Goal: Use online tool/utility: Utilize a website feature to perform a specific function

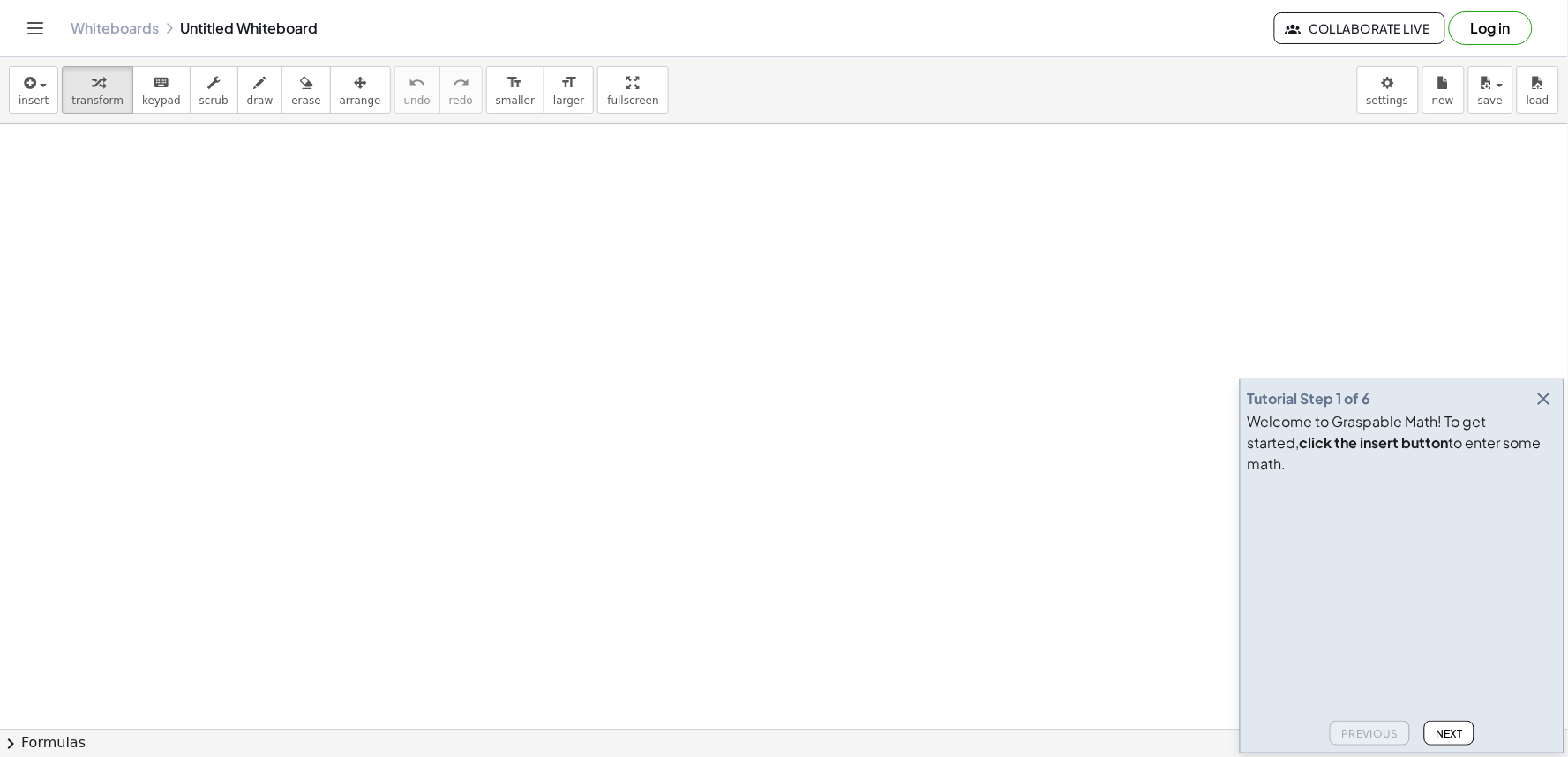
click at [1541, 410] on icon "button" at bounding box center [1544, 398] width 21 height 21
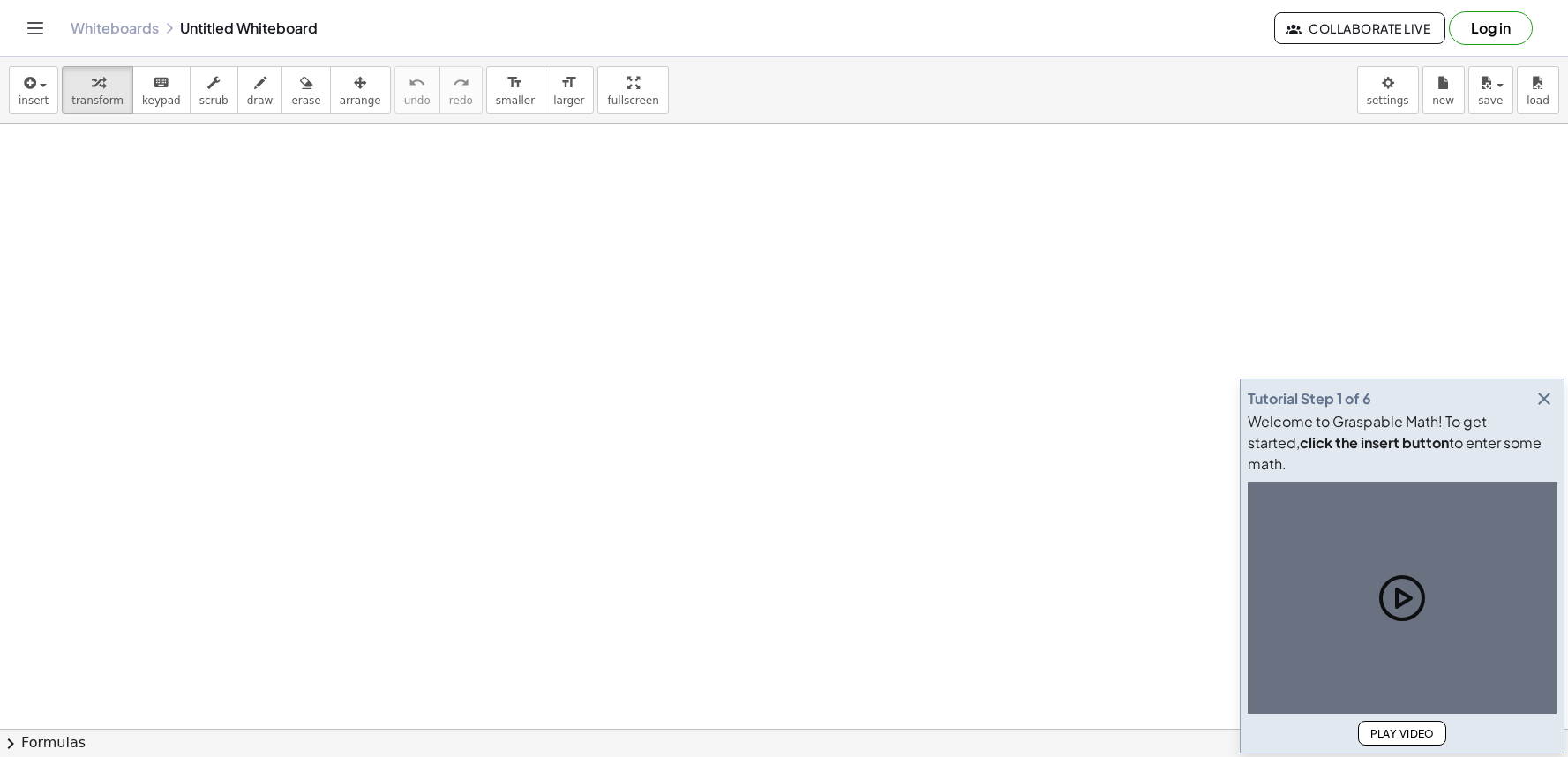
click at [1538, 438] on div "Welcome to Graspable Math! To get started, click the insert button to enter som…" at bounding box center [1403, 443] width 309 height 64
click at [1540, 412] on button "button" at bounding box center [1544, 399] width 25 height 25
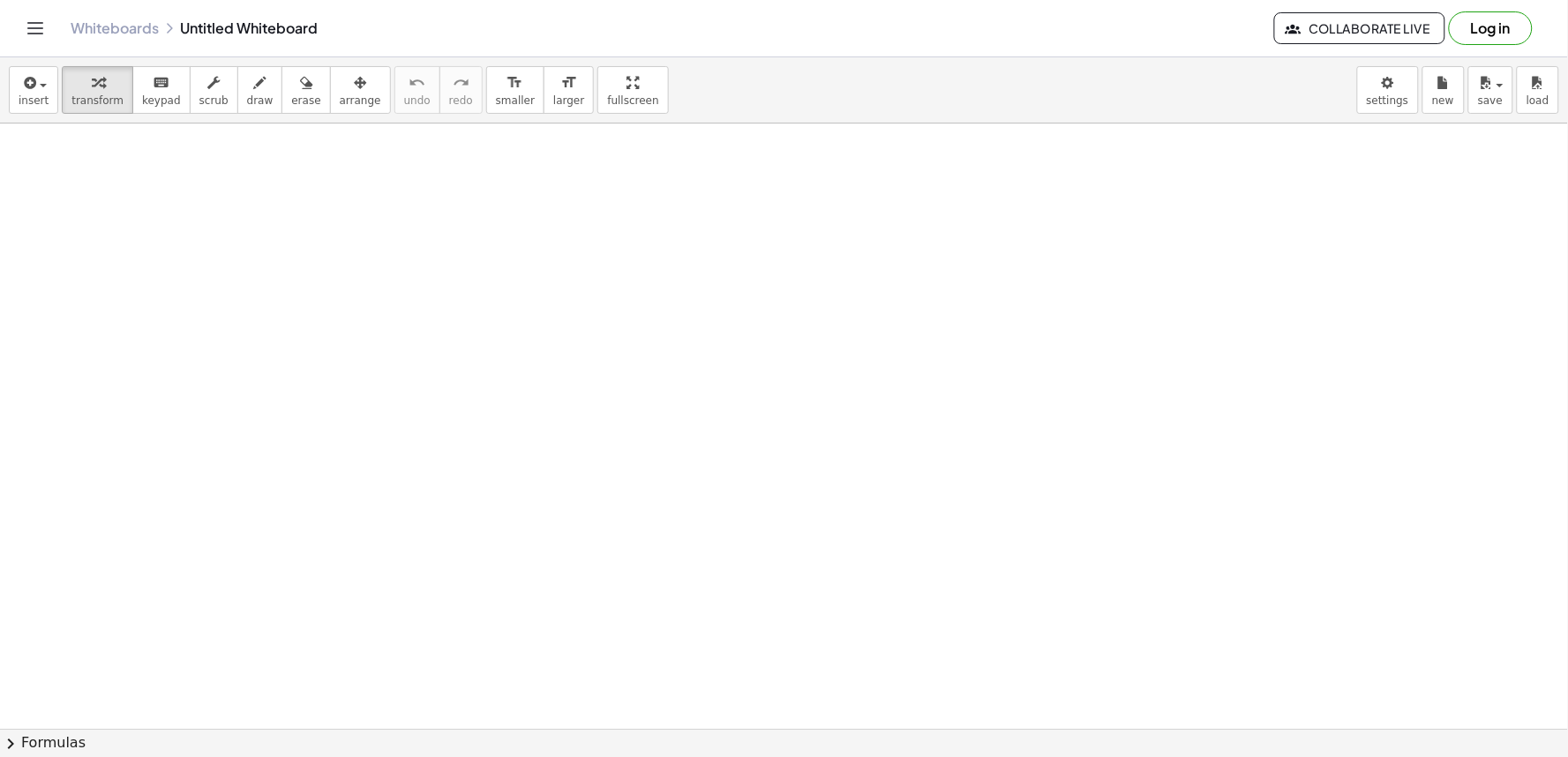
scroll to position [530, 0]
click at [507, 673] on div at bounding box center [784, 256] width 1568 height 1326
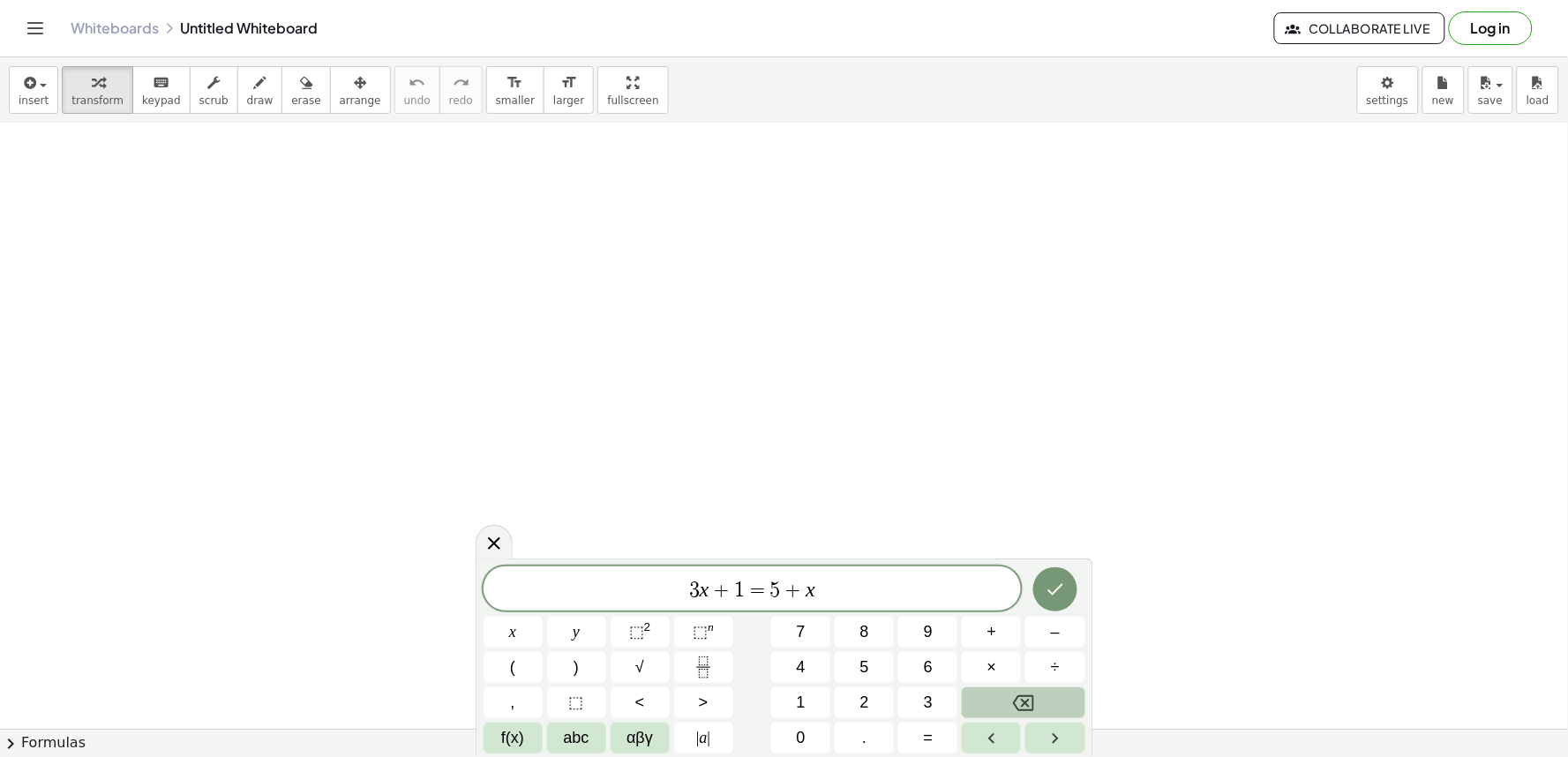
click at [1020, 705] on icon "Backspace" at bounding box center [1024, 703] width 21 height 21
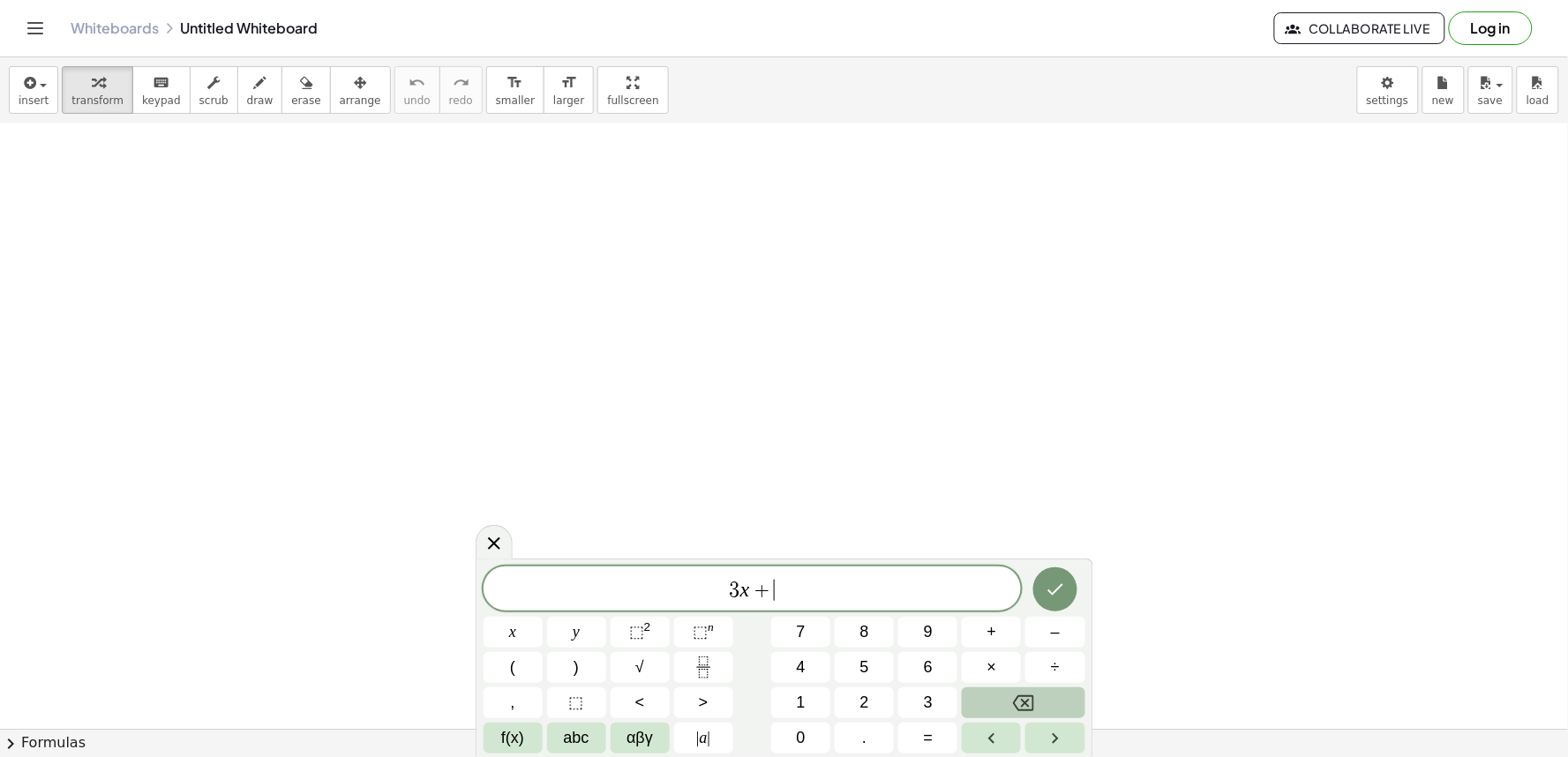
click at [1020, 705] on icon "Backspace" at bounding box center [1024, 703] width 21 height 21
click at [1019, 709] on icon "Backspace" at bounding box center [1024, 703] width 21 height 21
click at [1018, 713] on icon "Backspace" at bounding box center [1024, 703] width 21 height 21
click at [1012, 717] on button "Backspace" at bounding box center [1023, 703] width 122 height 31
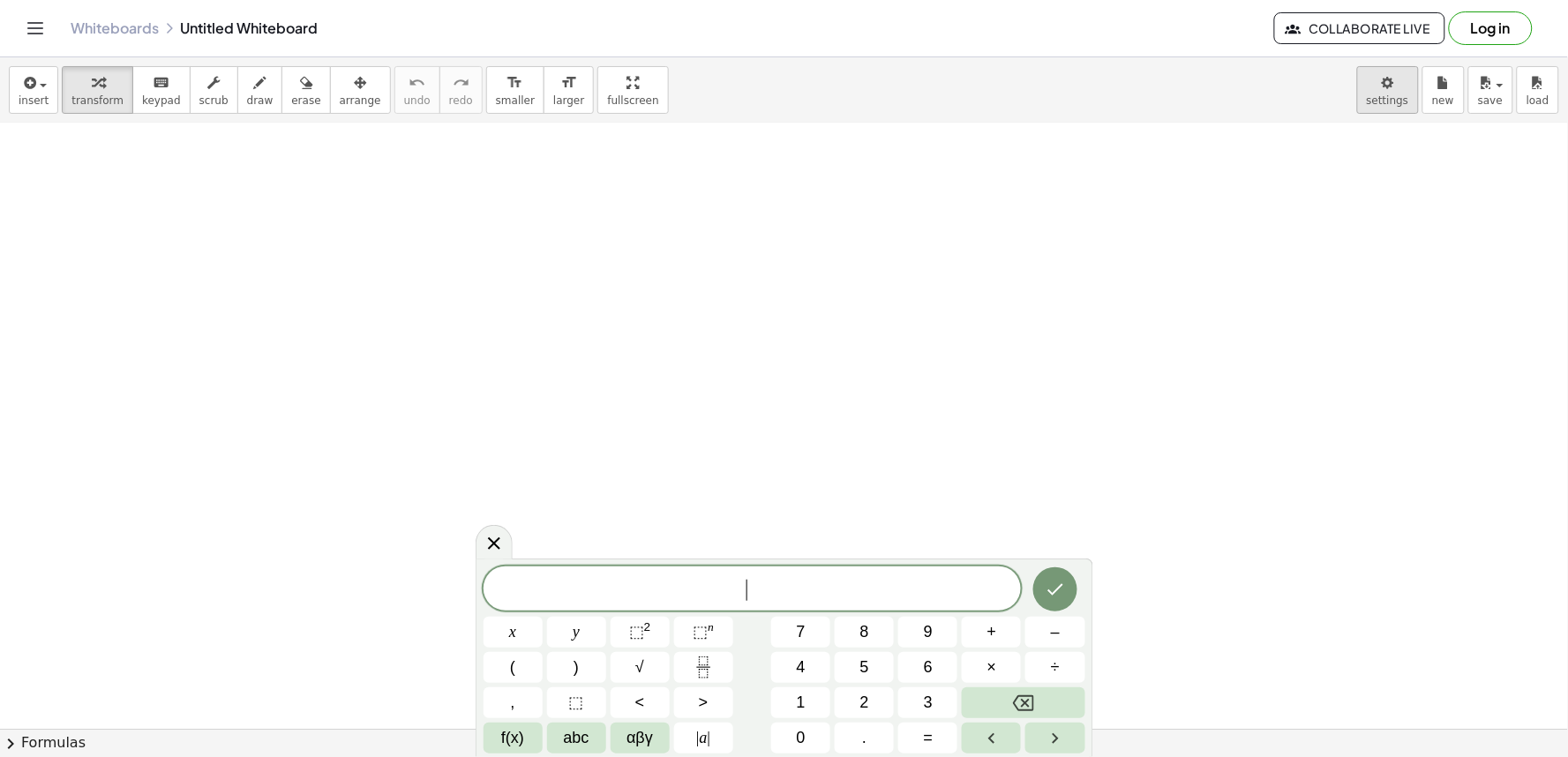
click at [1373, 118] on body "Graspable Math Activities Get Started Activity Bank Assigned Work Classes White…" at bounding box center [784, 378] width 1568 height 757
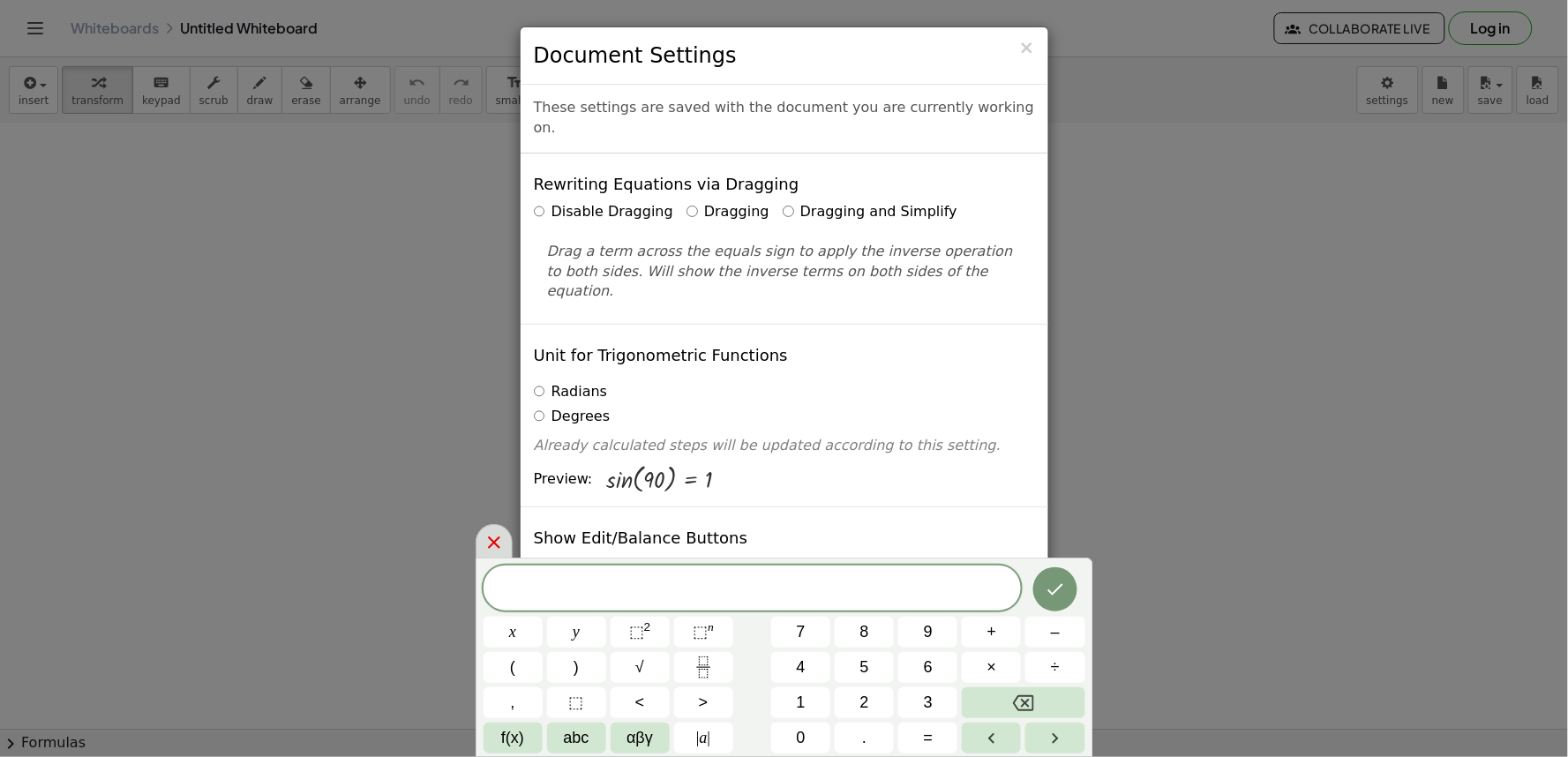
click at [495, 544] on icon at bounding box center [494, 543] width 12 height 12
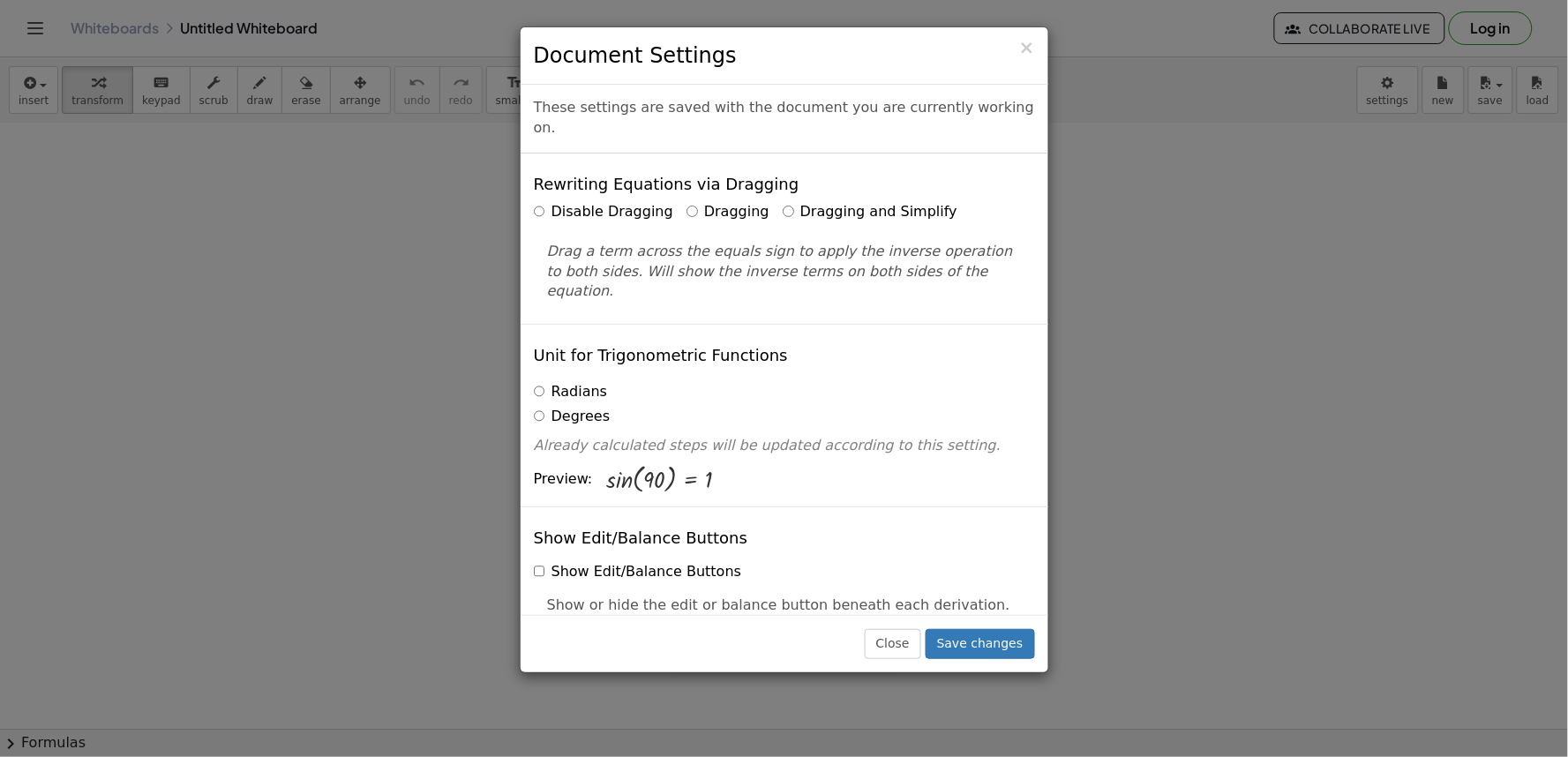
click at [808, 202] on label "Dragging and Simplify" at bounding box center [870, 212] width 175 height 20
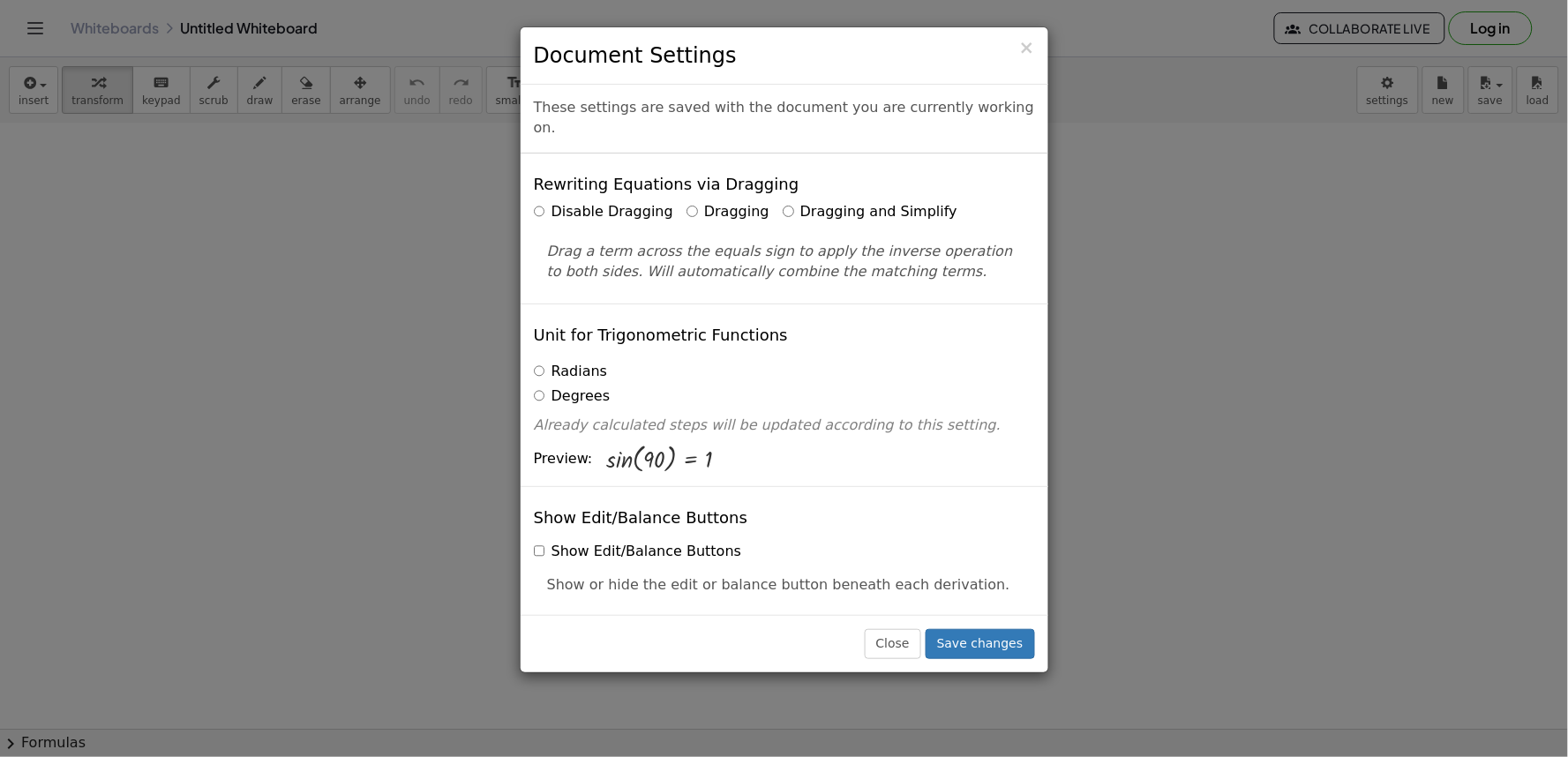
drag, startPoint x: 808, startPoint y: 195, endPoint x: 955, endPoint y: 719, distance: 544.2
click at [955, 719] on div "× Document Settings These settings are saved with the document you are currentl…" at bounding box center [784, 378] width 1568 height 757
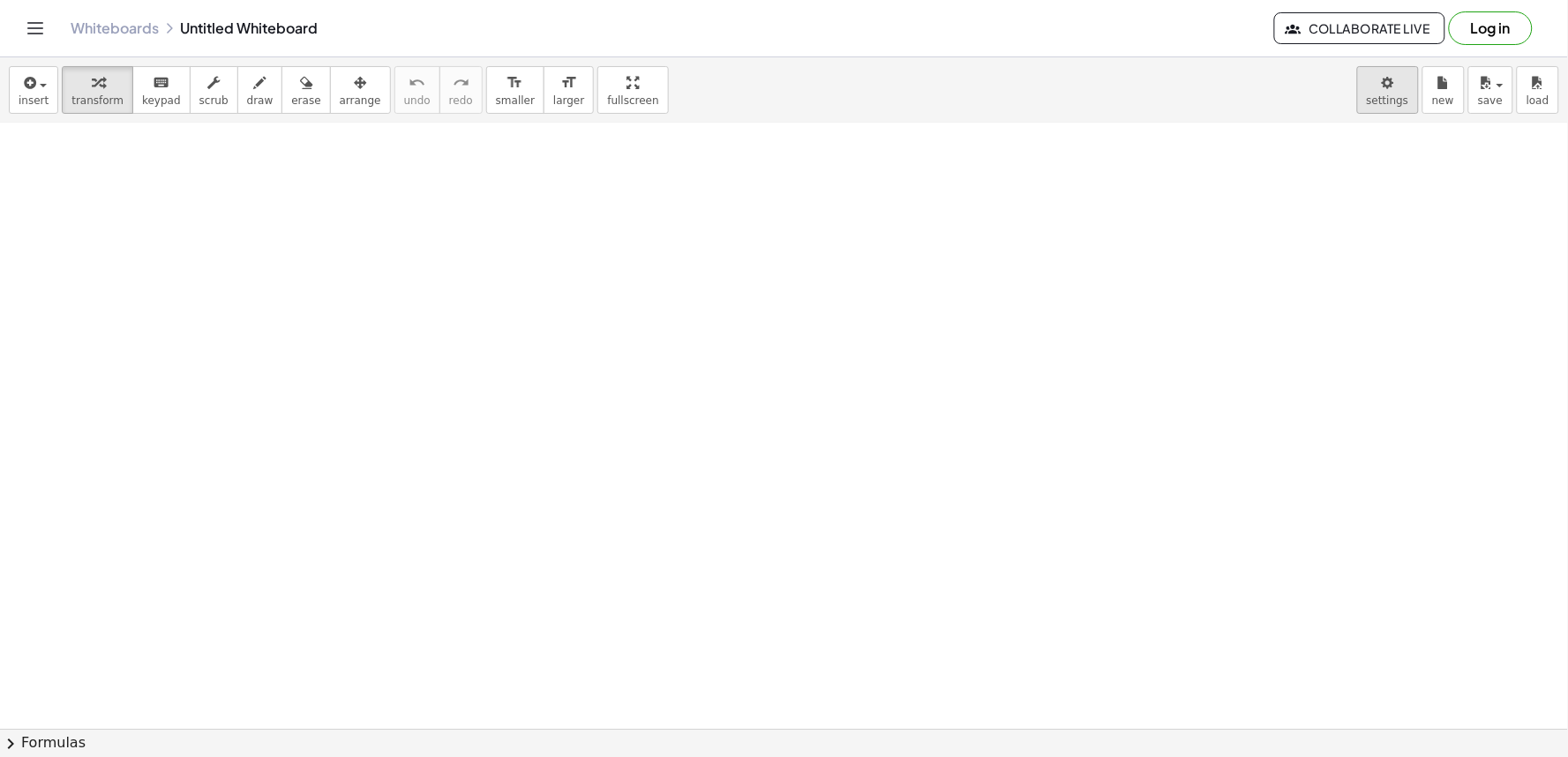
click at [1402, 109] on body "Graspable Math Activities Get Started Activity Bank Assigned Work Classes White…" at bounding box center [784, 378] width 1568 height 757
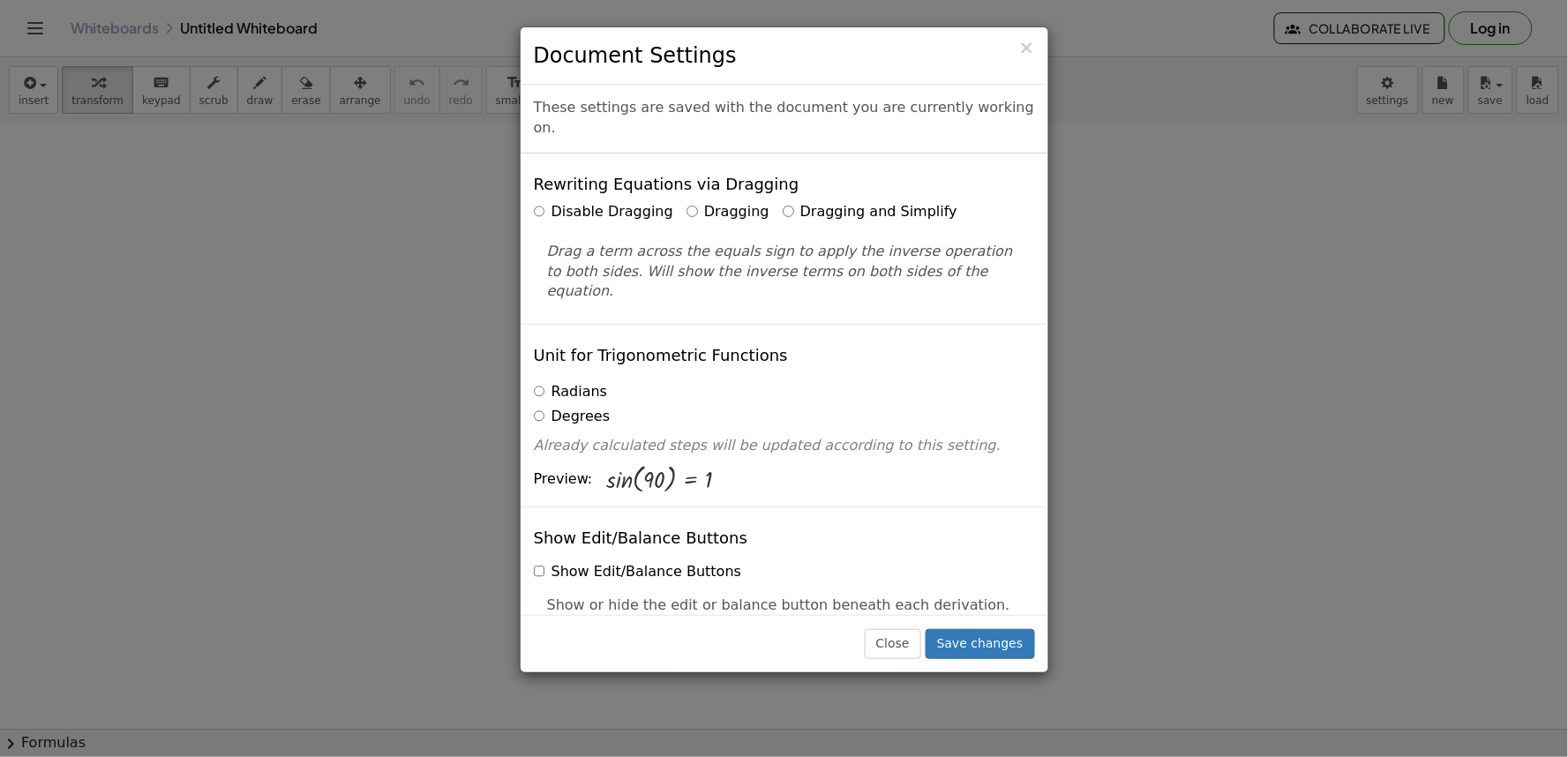
click at [783, 202] on label "Dragging and Simplify" at bounding box center [870, 212] width 175 height 20
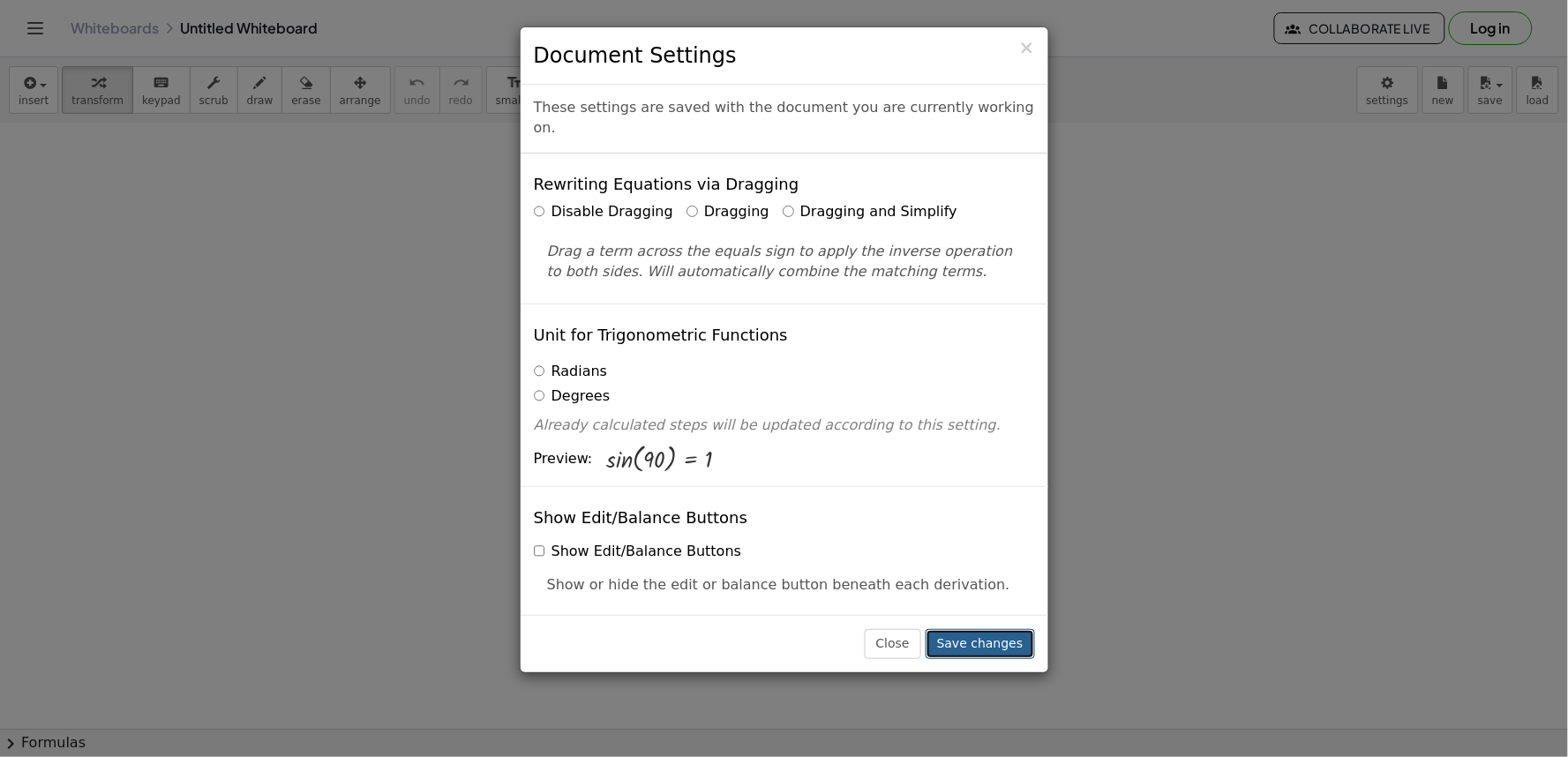
click at [1002, 652] on button "Save changes" at bounding box center [980, 644] width 109 height 30
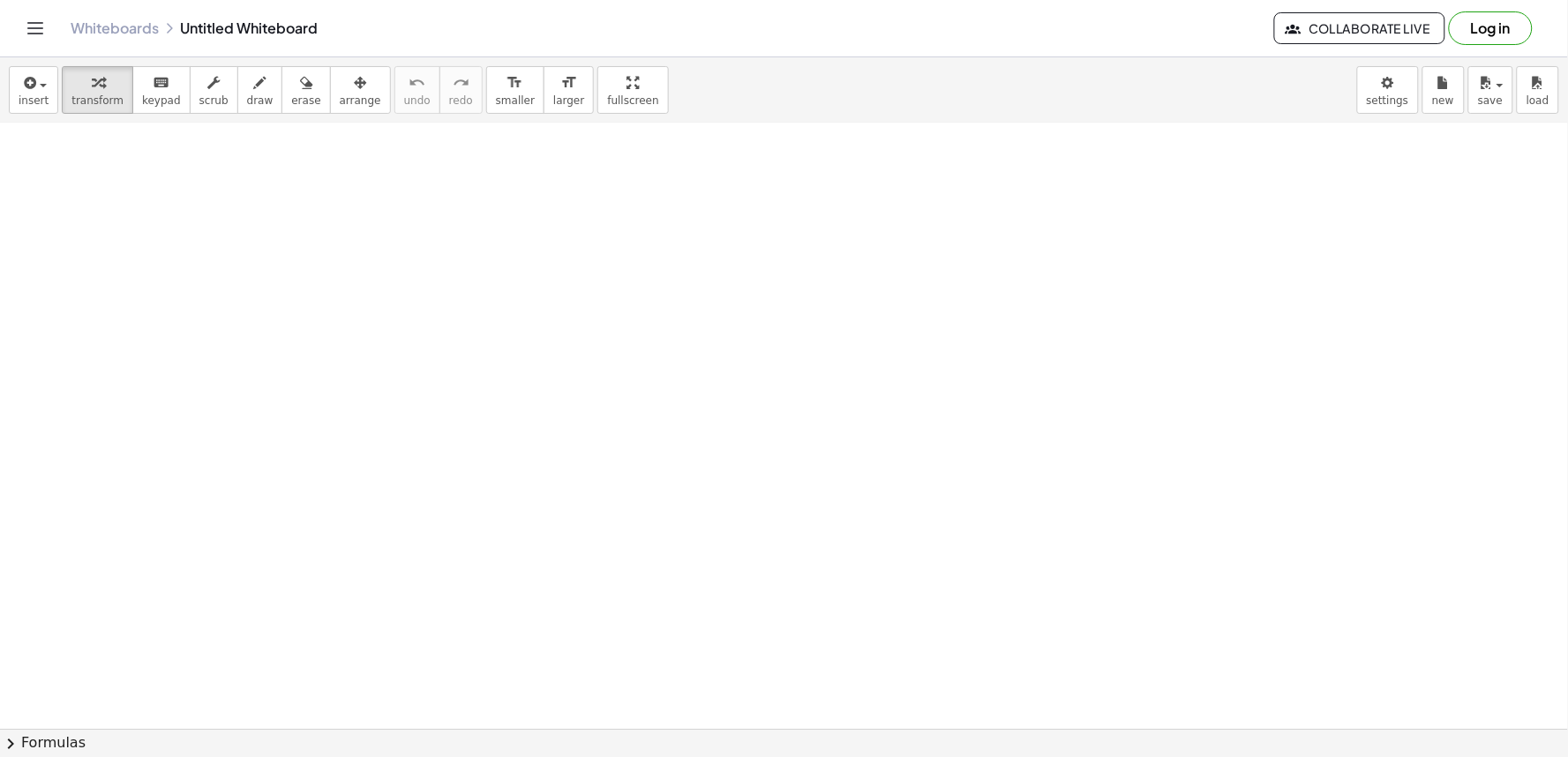
drag, startPoint x: 1044, startPoint y: 734, endPoint x: 1021, endPoint y: 620, distance: 116.3
click at [1033, 708] on div "insert select one: Math Expression Function Text Youtube Video Graphing Geometr…" at bounding box center [784, 407] width 1568 height 700
drag, startPoint x: 916, startPoint y: 461, endPoint x: 968, endPoint y: 499, distance: 64.4
click at [968, 499] on div at bounding box center [784, 256] width 1568 height 1326
drag, startPoint x: 932, startPoint y: 526, endPoint x: 960, endPoint y: 510, distance: 32.2
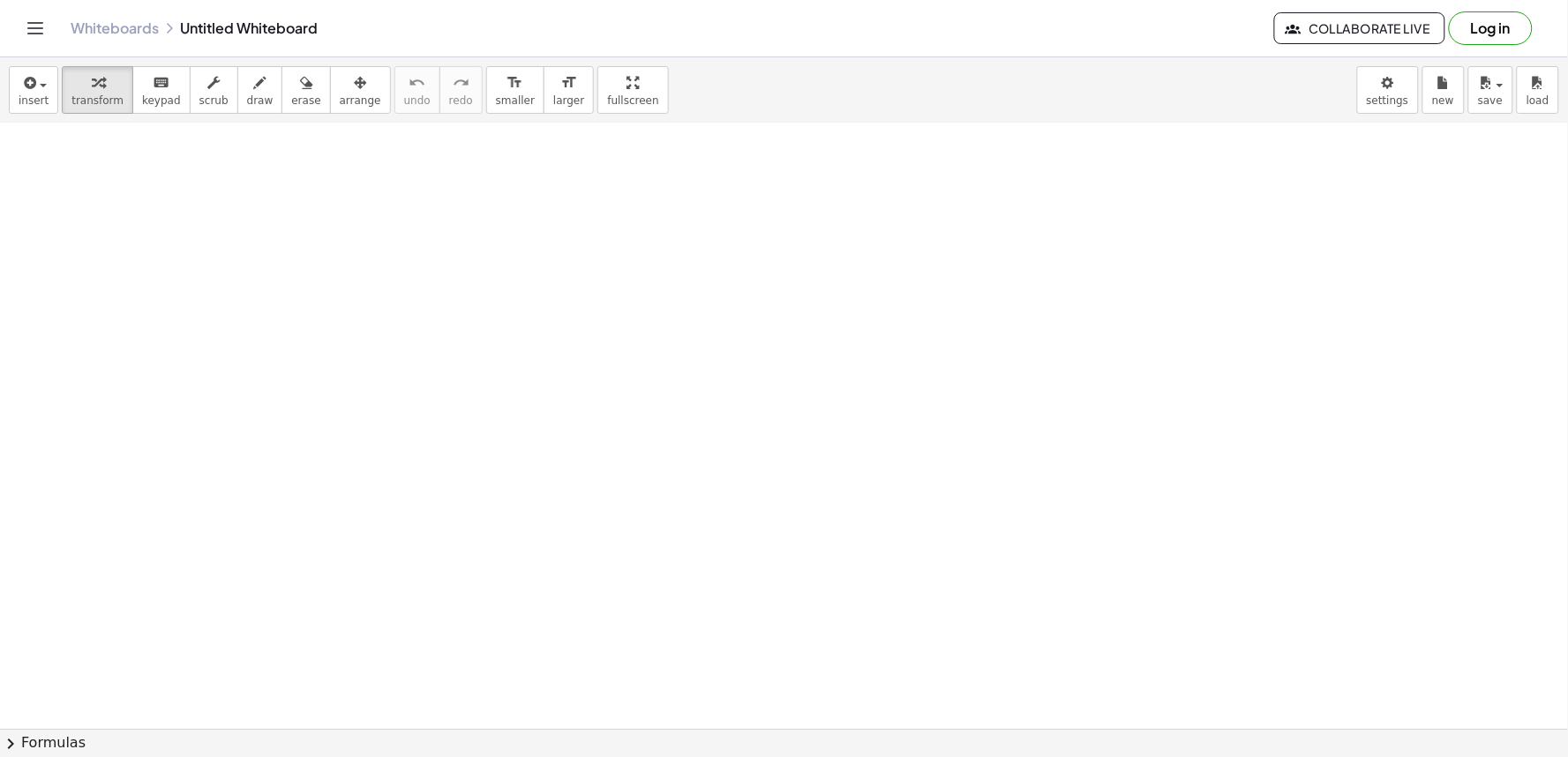
click at [960, 510] on div at bounding box center [784, 256] width 1568 height 1326
drag, startPoint x: 950, startPoint y: 500, endPoint x: 932, endPoint y: 494, distance: 19.0
click at [932, 494] on div at bounding box center [784, 256] width 1568 height 1326
drag, startPoint x: 755, startPoint y: 475, endPoint x: 743, endPoint y: 494, distance: 22.5
click at [751, 480] on div at bounding box center [784, 256] width 1568 height 1326
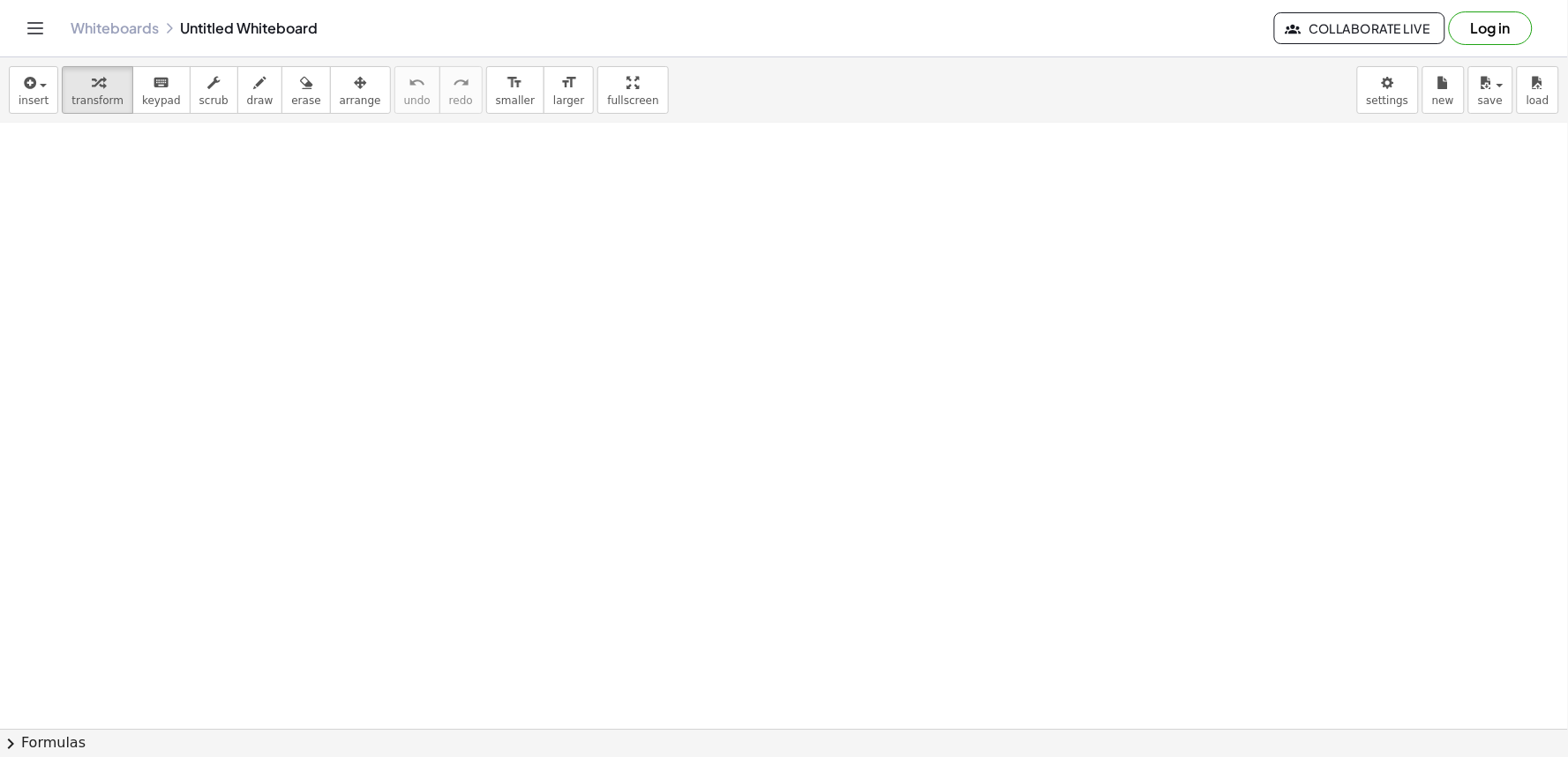
click at [692, 551] on div at bounding box center [784, 256] width 1568 height 1326
click at [692, 552] on div at bounding box center [784, 256] width 1568 height 1326
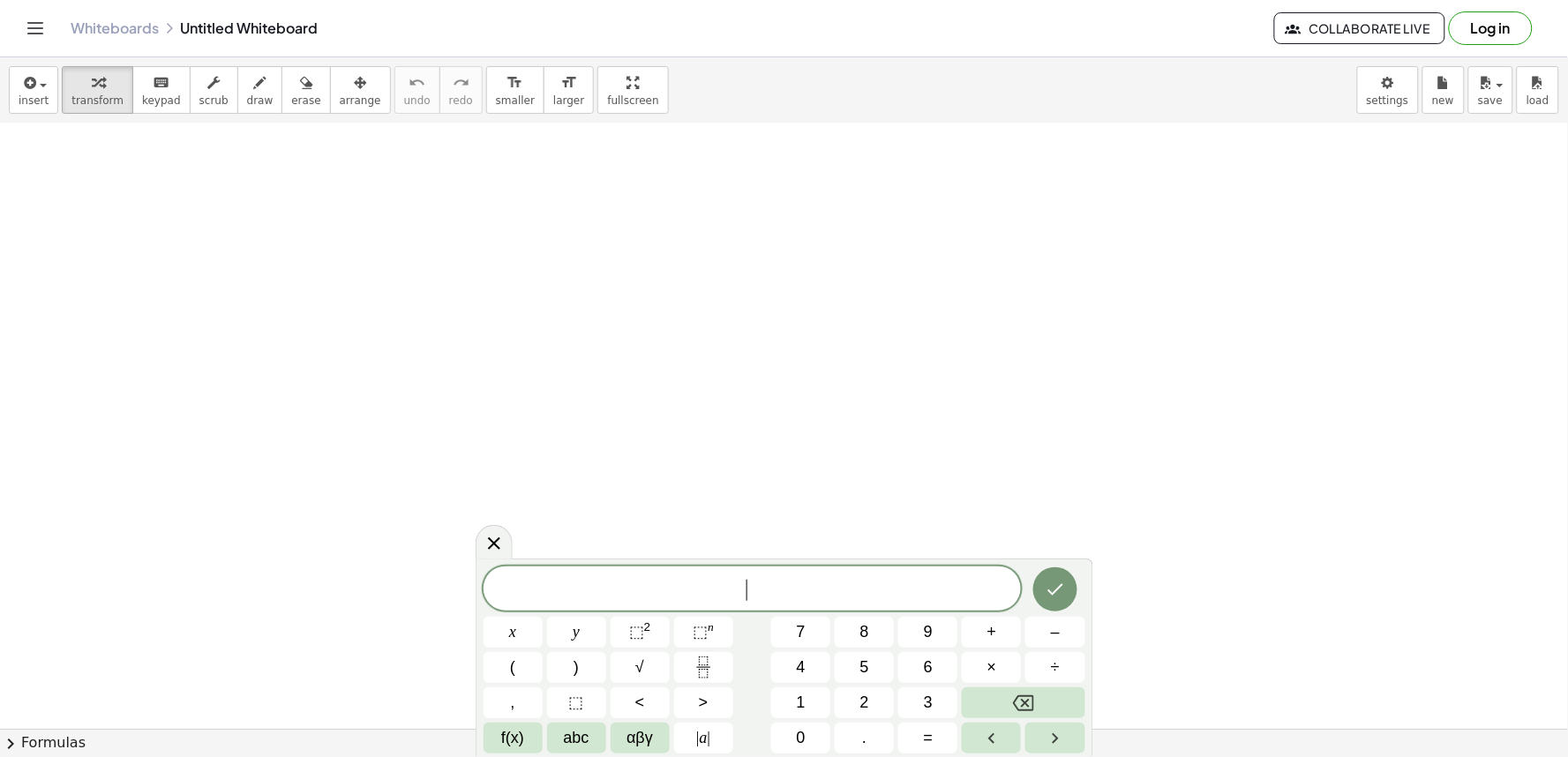
click at [692, 552] on div at bounding box center [784, 256] width 1568 height 1326
click at [800, 632] on span "7" at bounding box center [801, 632] width 9 height 24
click at [530, 641] on button "x" at bounding box center [513, 632] width 59 height 31
click at [984, 631] on button "+" at bounding box center [991, 632] width 59 height 31
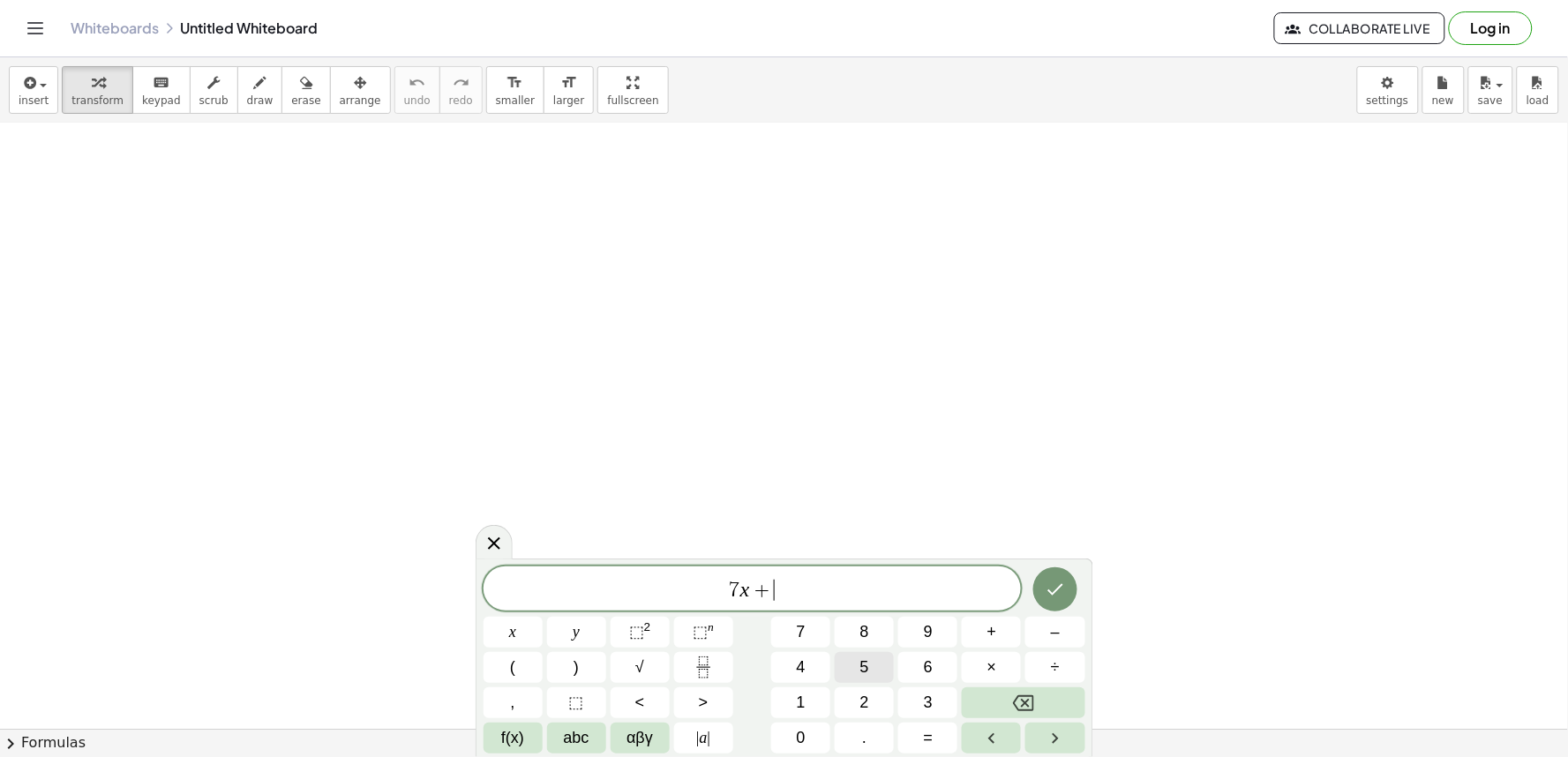
click at [876, 673] on button "5" at bounding box center [864, 668] width 59 height 31
click at [929, 744] on span "=" at bounding box center [929, 738] width 9 height 24
click at [824, 692] on button "1" at bounding box center [801, 703] width 59 height 31
click at [932, 625] on span "9" at bounding box center [928, 632] width 9 height 24
click at [1065, 595] on icon "Done" at bounding box center [1056, 589] width 21 height 21
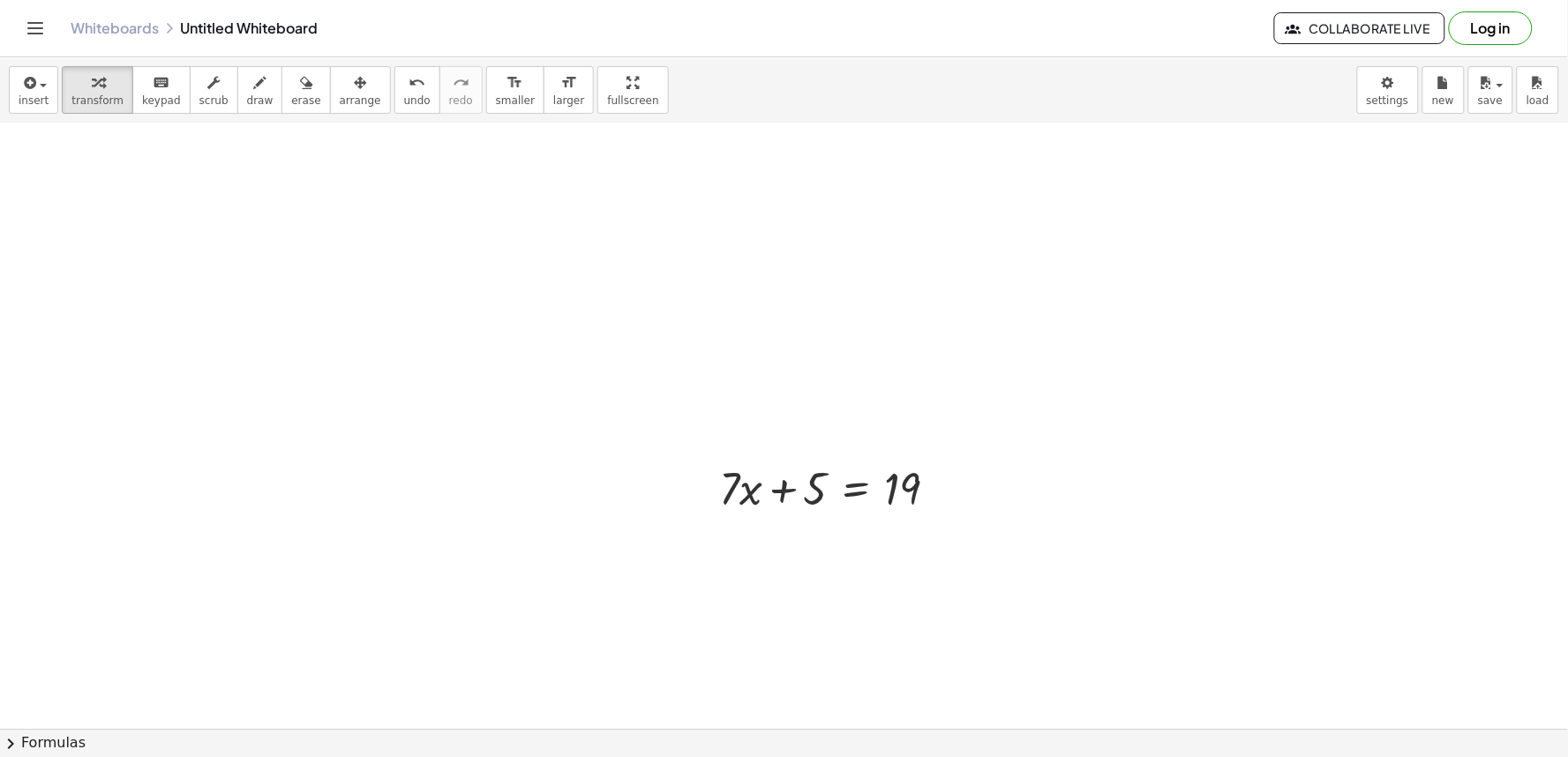
drag, startPoint x: 1020, startPoint y: 311, endPoint x: 1060, endPoint y: 139, distance: 176.6
click at [1060, 139] on div at bounding box center [784, 158] width 1568 height 1326
drag, startPoint x: 418, startPoint y: 214, endPoint x: 1284, endPoint y: 461, distance: 900.5
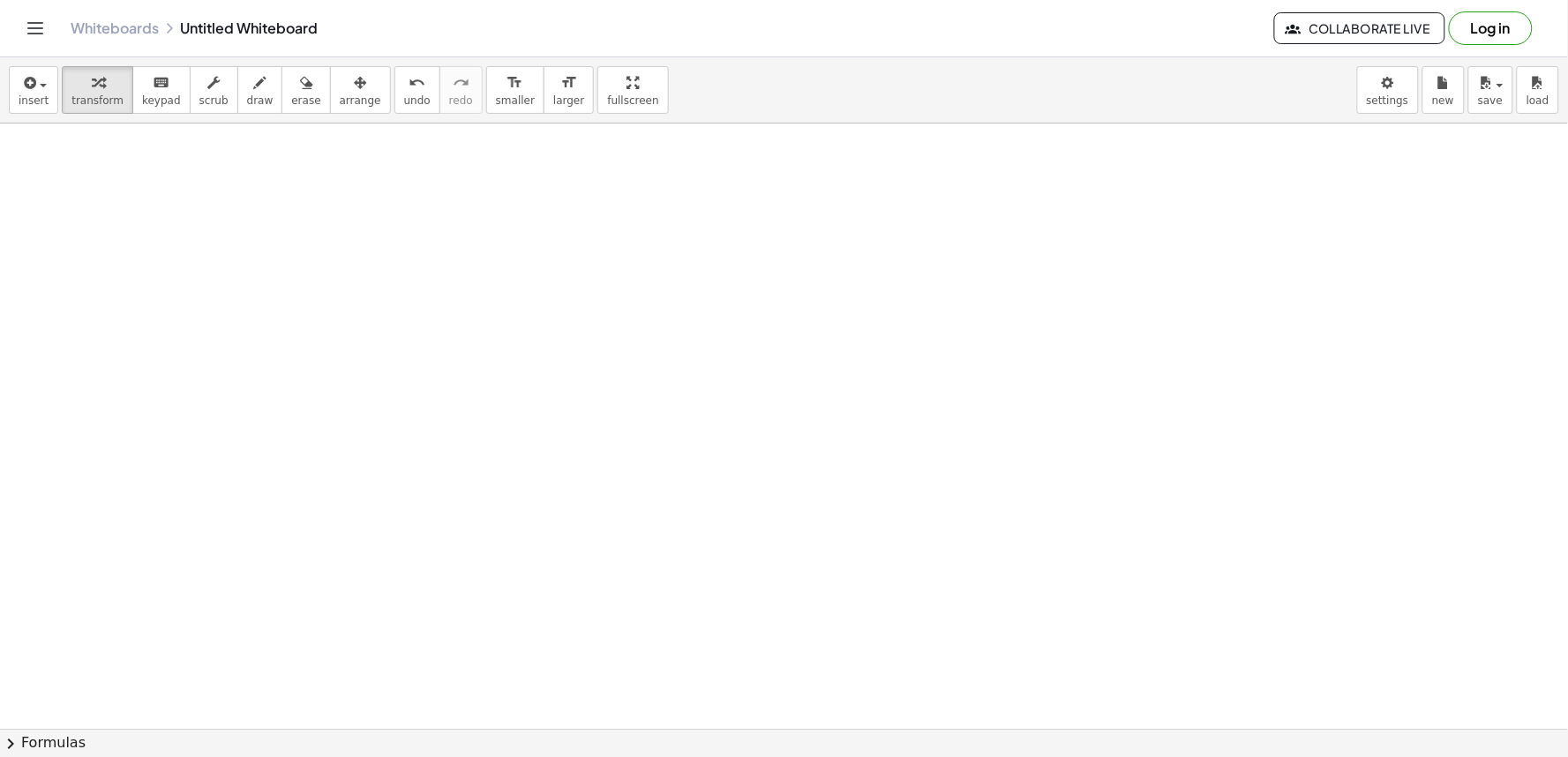
drag, startPoint x: 747, startPoint y: 796, endPoint x: 618, endPoint y: 622, distance: 216.6
click at [706, 739] on div "insert select one: Math Expression Function Text Youtube Video Graphing Geometr…" at bounding box center [784, 407] width 1568 height 700
drag, startPoint x: 602, startPoint y: 584, endPoint x: 582, endPoint y: 561, distance: 30.5
drag, startPoint x: 601, startPoint y: 567, endPoint x: 581, endPoint y: 542, distance: 32.0
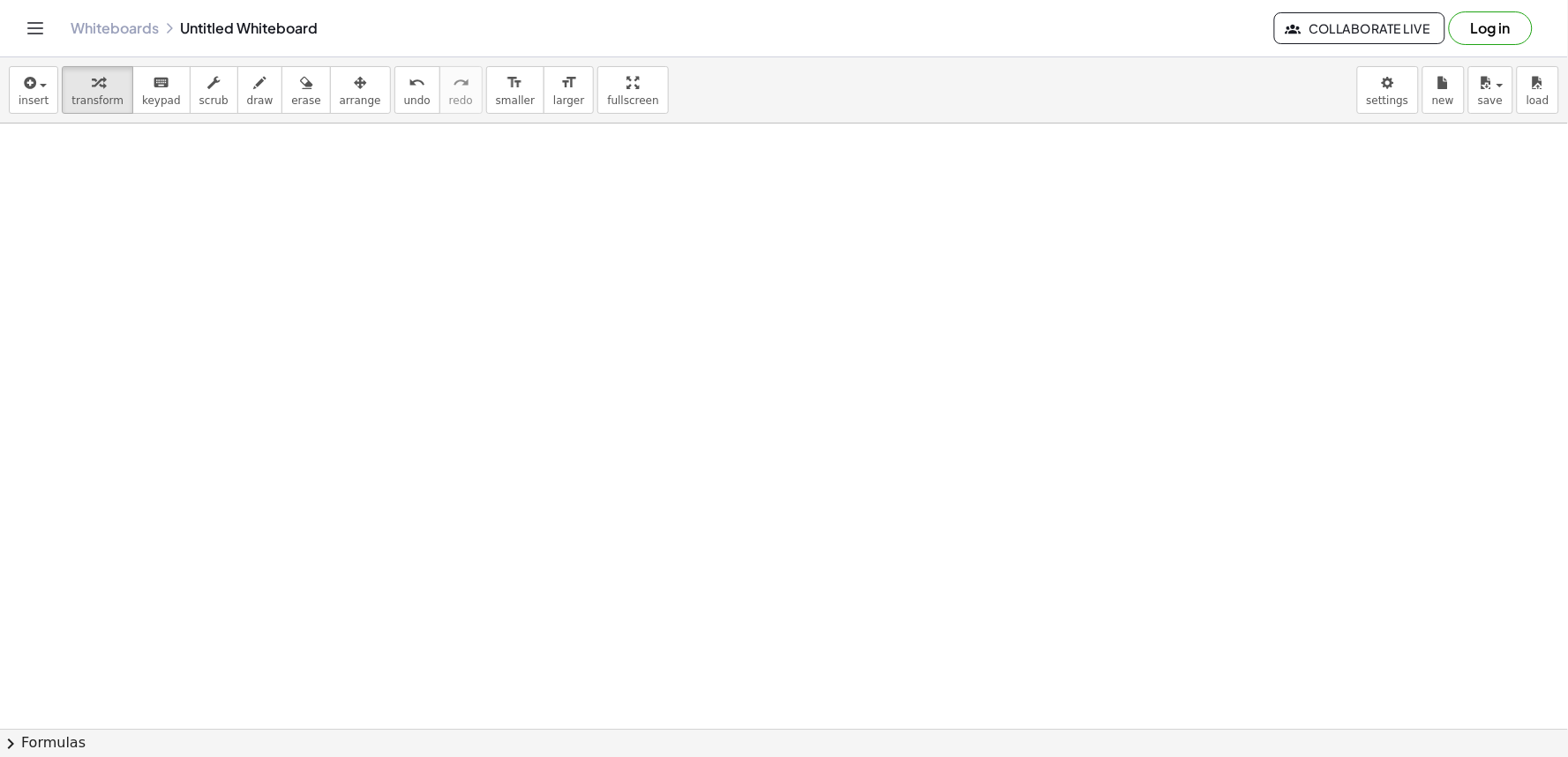
drag, startPoint x: 563, startPoint y: 508, endPoint x: 526, endPoint y: 381, distance: 132.3
drag, startPoint x: 578, startPoint y: 407, endPoint x: 651, endPoint y: 523, distance: 137.1
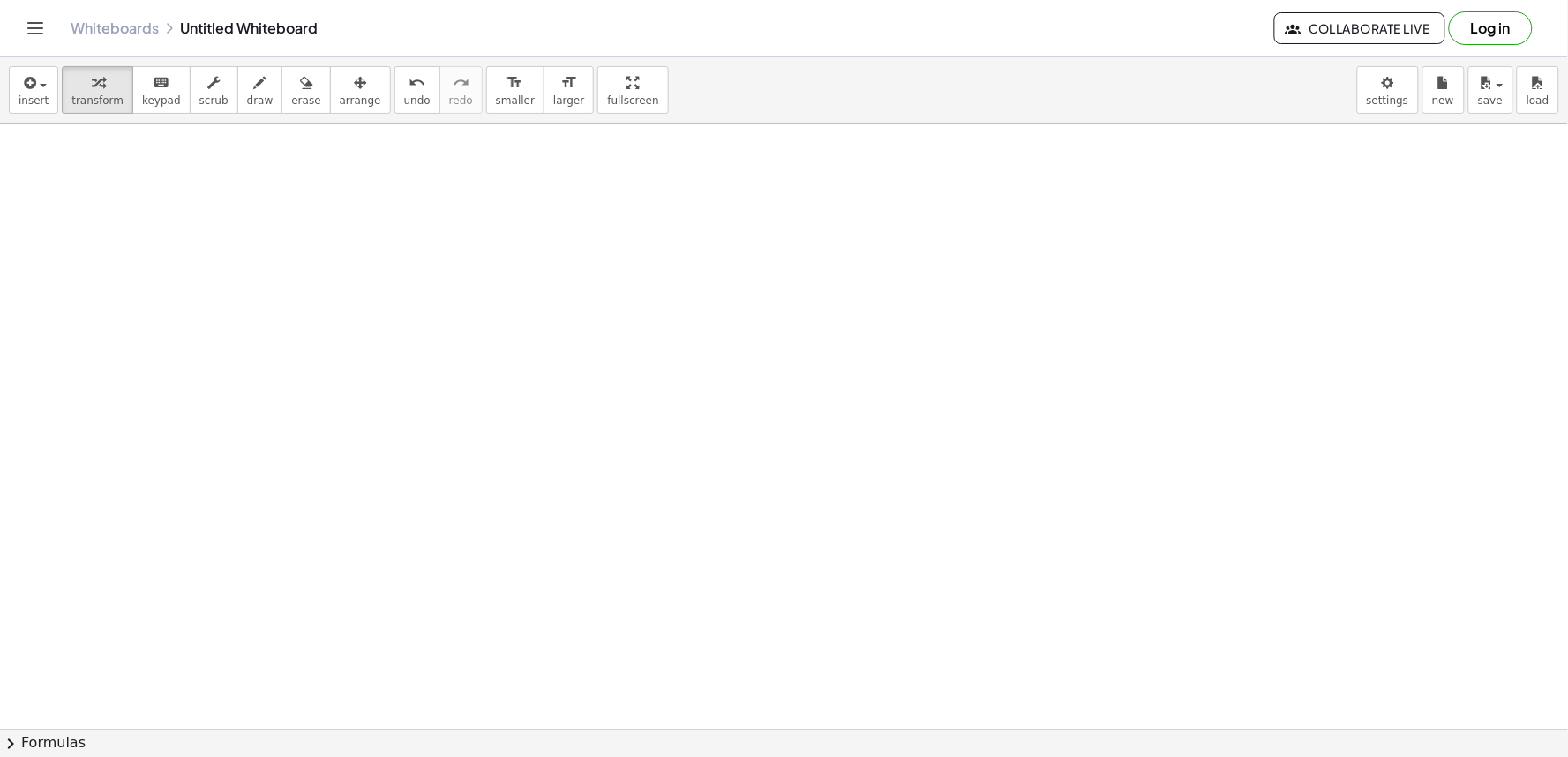
drag, startPoint x: 636, startPoint y: 523, endPoint x: 621, endPoint y: 514, distance: 17.5
click at [1567, 756] on html "Graspable Math Activities Get Started Activity Bank Assigned Work Classes White…" at bounding box center [784, 378] width 1568 height 757
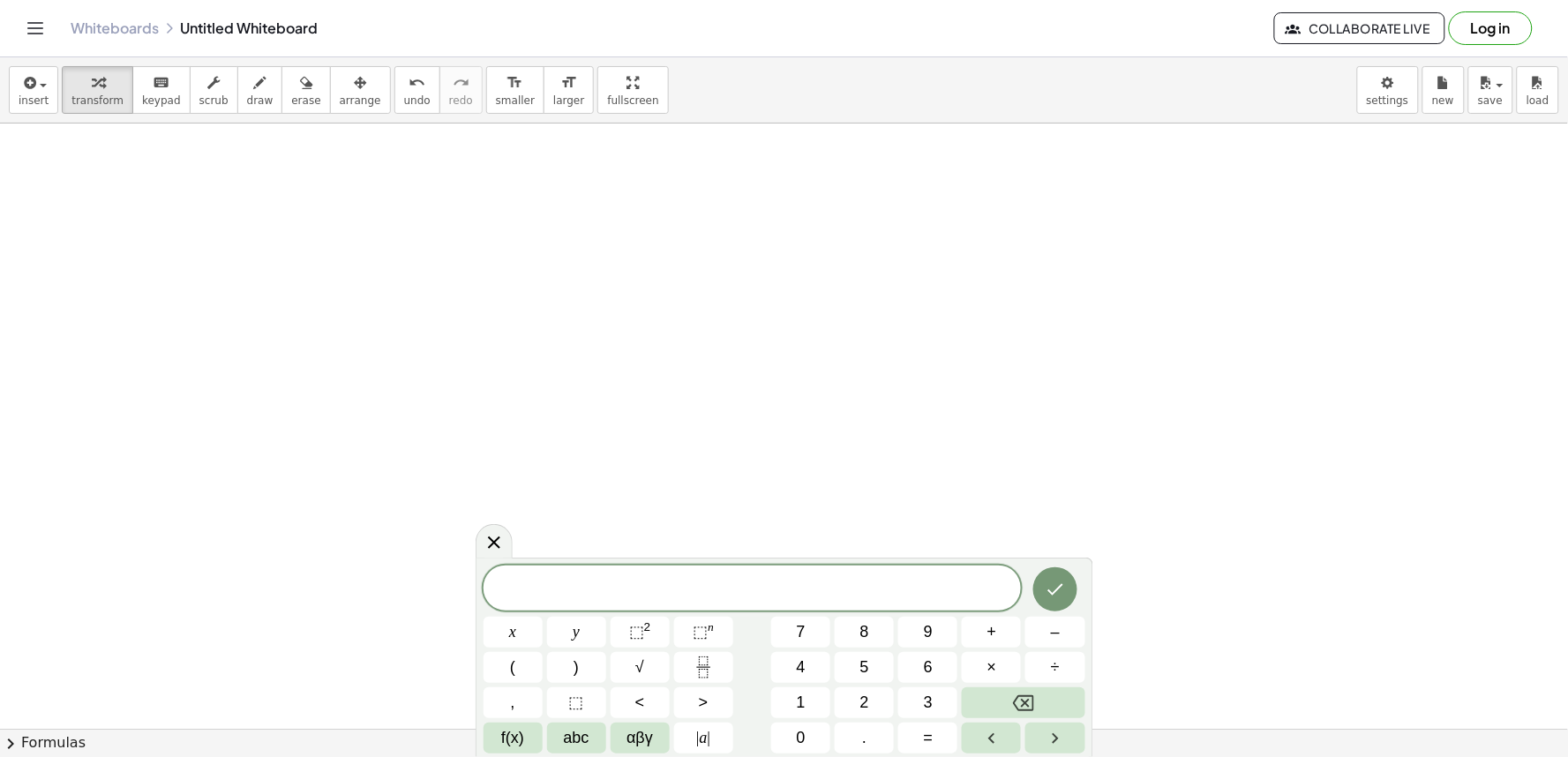
click at [810, 650] on div "x y ⬚ 2 ⬚ n 7 8 9 + – ( ) √ 4 5 6 × ÷ , ⬚ < > 1 2 3 f(x) abc αβγ | a | 0 . =" at bounding box center [784, 659] width 602 height 188
click at [716, 738] on div "x y ⬚ 2 ⬚ n 7 8 9 + – ( ) √ 4 5 6 × ÷ , ⬚ < > 1 2 3 f(x) abc αβγ | a | 0 . =" at bounding box center [784, 659] width 602 height 188
click at [1019, 697] on icon "Backspace" at bounding box center [1024, 703] width 21 height 21
click at [817, 629] on button "7" at bounding box center [801, 632] width 59 height 31
click at [1027, 602] on div at bounding box center [1055, 589] width 59 height 46
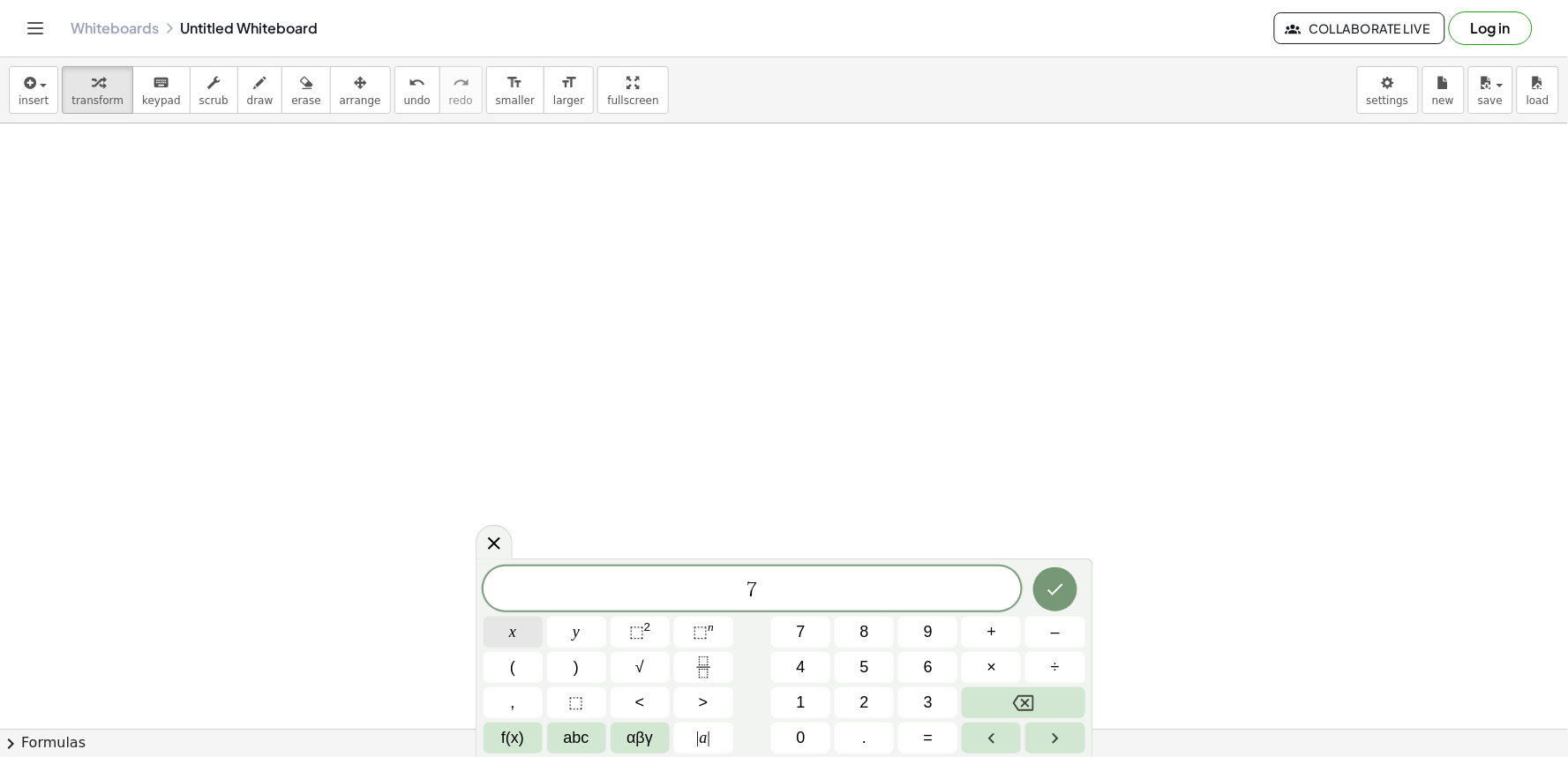
click at [514, 619] on button "x" at bounding box center [513, 632] width 59 height 31
click at [990, 614] on div "7 x ​ x y ⬚ 2 ⬚ n 7 8 9 + – ( ) √ 4 5 6 × ÷ , ⬚ < > 1 2 3 f(x) abc αβγ | a | 0 …" at bounding box center [784, 659] width 602 height 187
click at [994, 631] on span "+" at bounding box center [992, 632] width 9 height 24
click at [870, 659] on button "5" at bounding box center [864, 668] width 59 height 31
drag, startPoint x: 1205, startPoint y: 157, endPoint x: 1213, endPoint y: 279, distance: 122.3
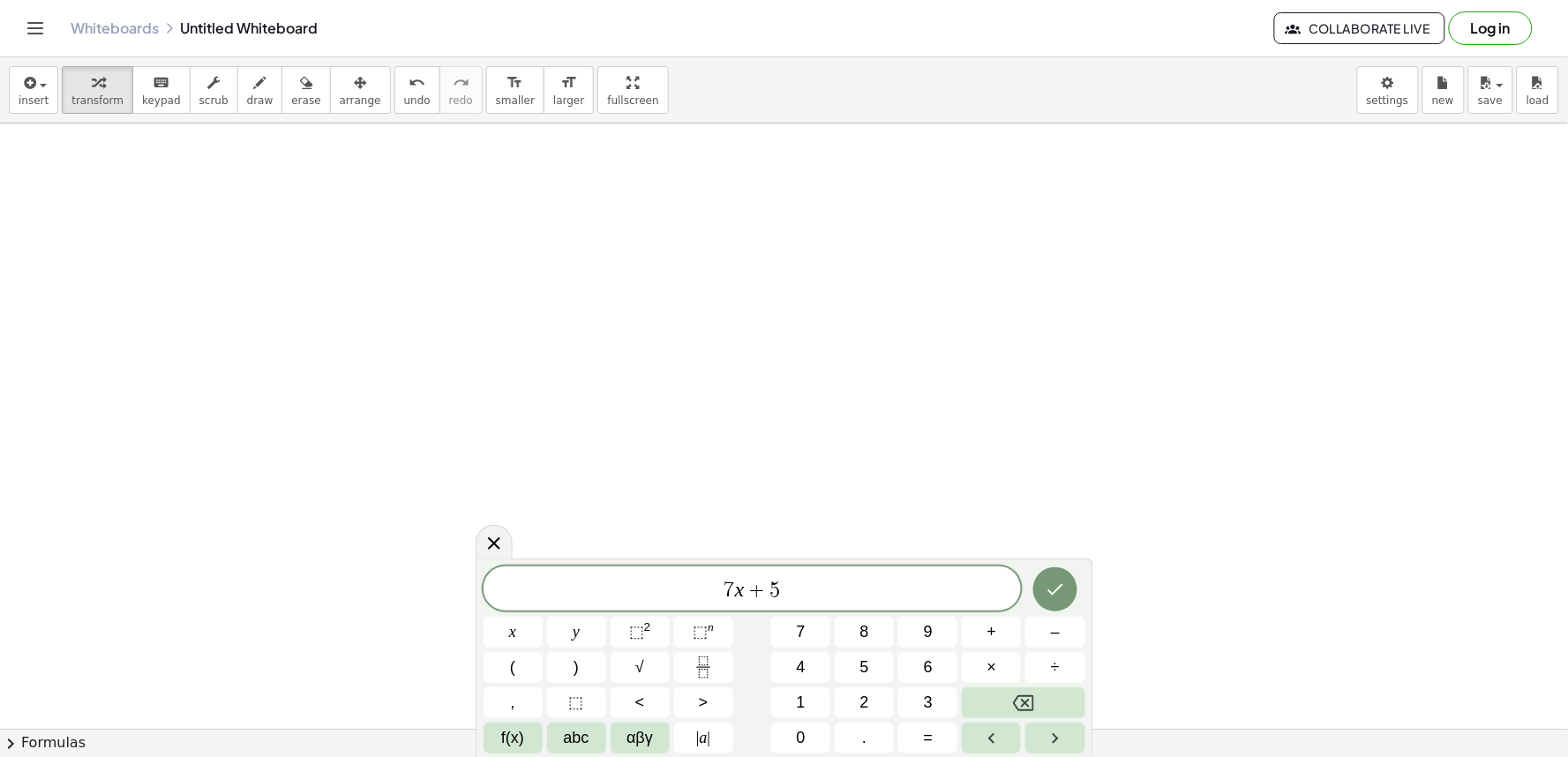
click at [923, 729] on button "=" at bounding box center [928, 738] width 59 height 31
click at [792, 694] on button "1" at bounding box center [801, 703] width 59 height 31
click at [908, 641] on button "9" at bounding box center [928, 632] width 59 height 31
click at [1052, 593] on icon "Done" at bounding box center [1055, 590] width 16 height 11
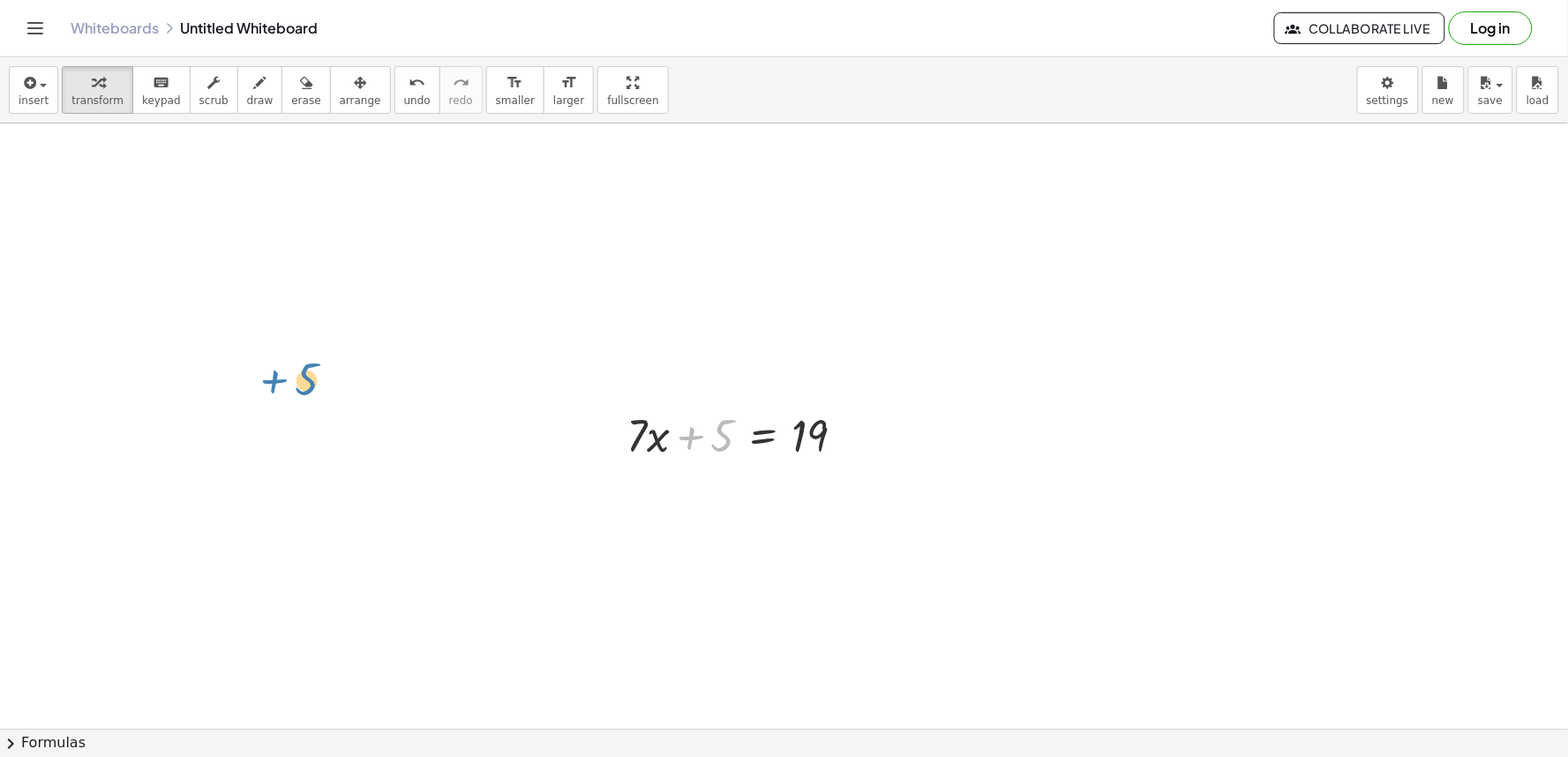
drag, startPoint x: 692, startPoint y: 438, endPoint x: 385, endPoint y: 413, distance: 308.0
drag, startPoint x: 641, startPoint y: 462, endPoint x: 633, endPoint y: 457, distance: 9.4
drag, startPoint x: 743, startPoint y: 460, endPoint x: 234, endPoint y: 241, distance: 554.1
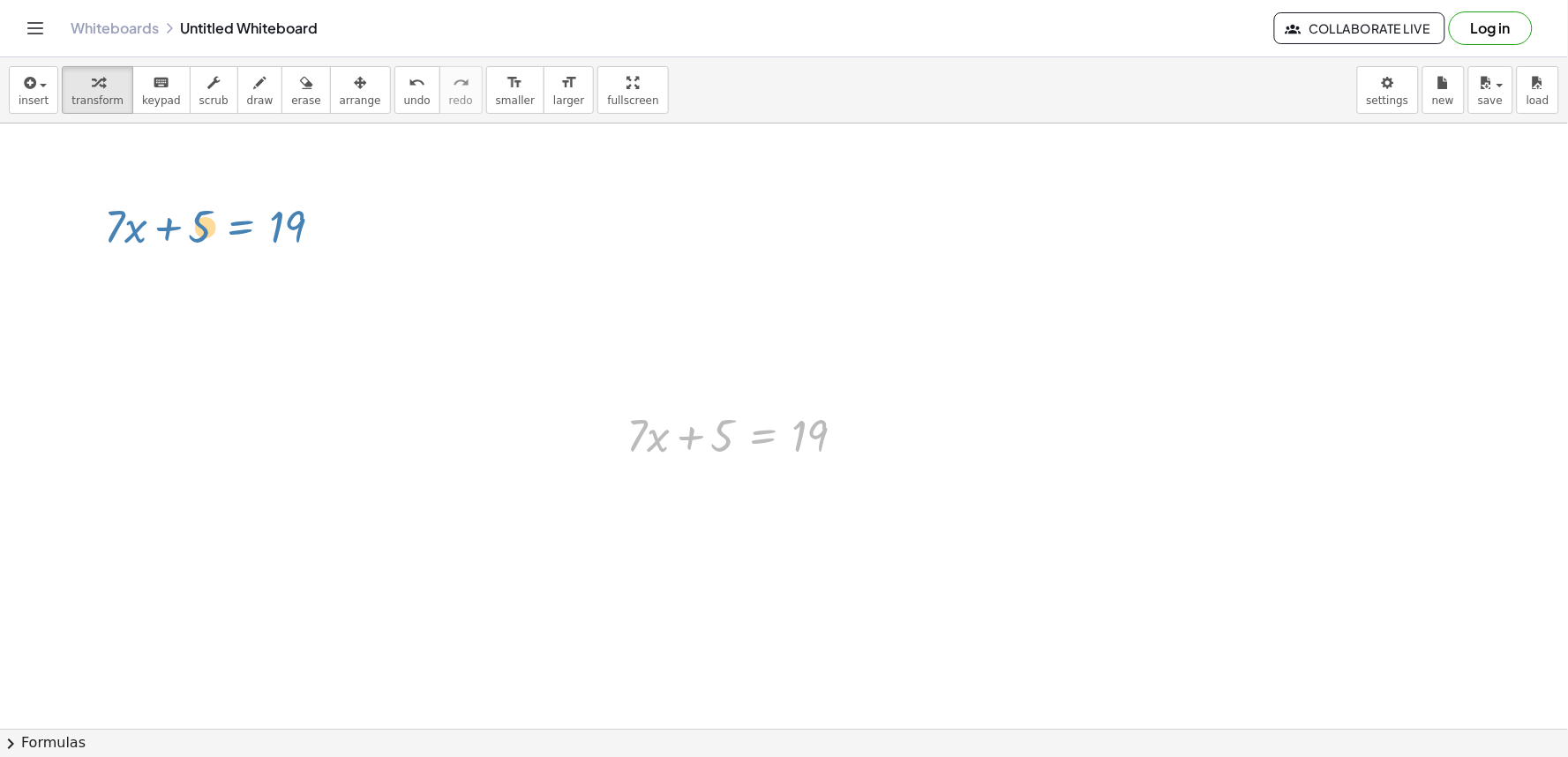
drag, startPoint x: 709, startPoint y: 491, endPoint x: 724, endPoint y: 366, distance: 125.9
drag, startPoint x: 916, startPoint y: 687, endPoint x: 915, endPoint y: 91, distance: 596.0
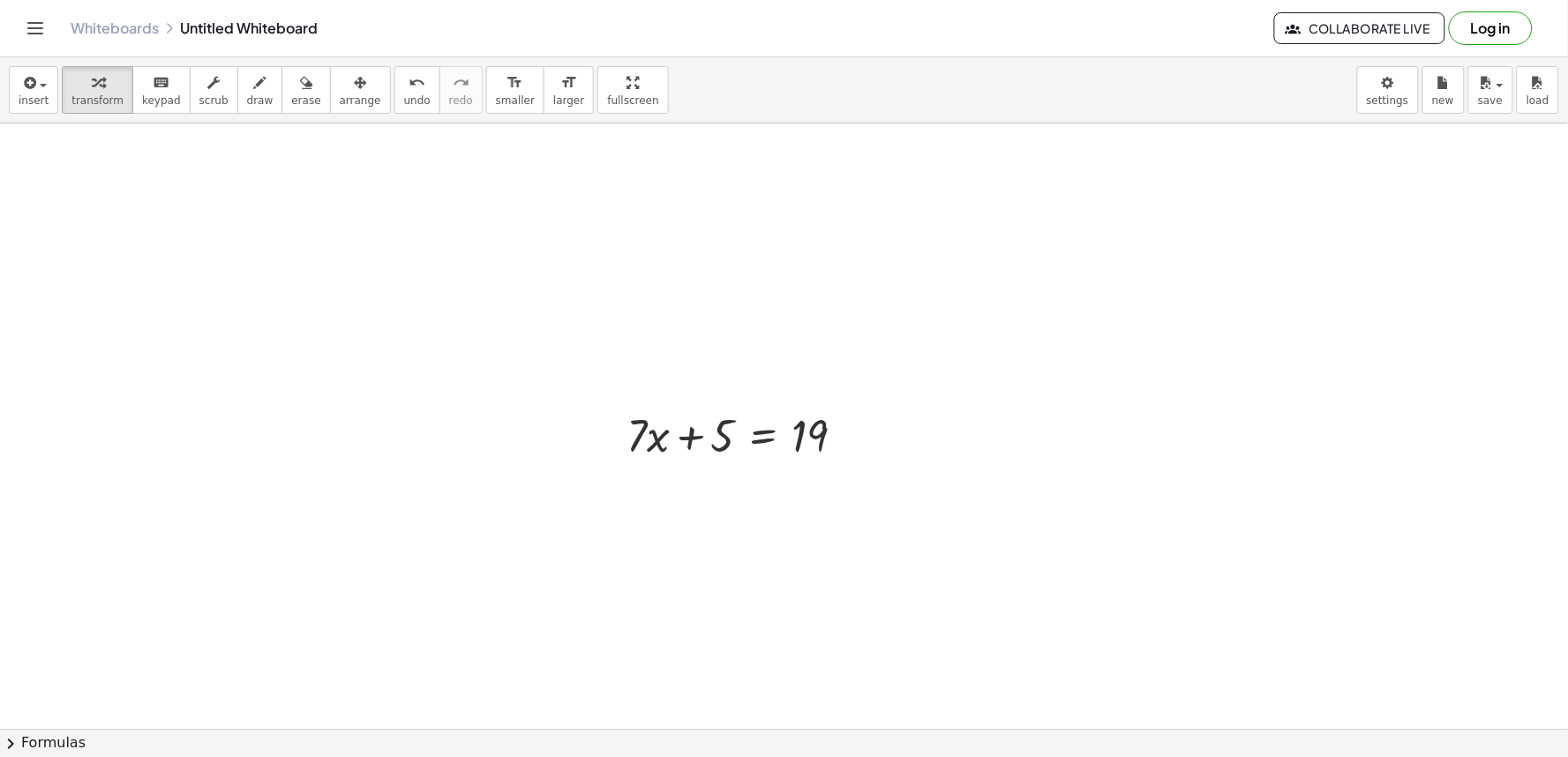
drag, startPoint x: 915, startPoint y: 83, endPoint x: 915, endPoint y: 286, distance: 203.0
click at [915, 286] on div "insert select one: Math Expression Function Text Youtube Video Graphing Geometr…" at bounding box center [784, 407] width 1568 height 700
drag, startPoint x: 915, startPoint y: 286, endPoint x: 908, endPoint y: 130, distance: 156.2
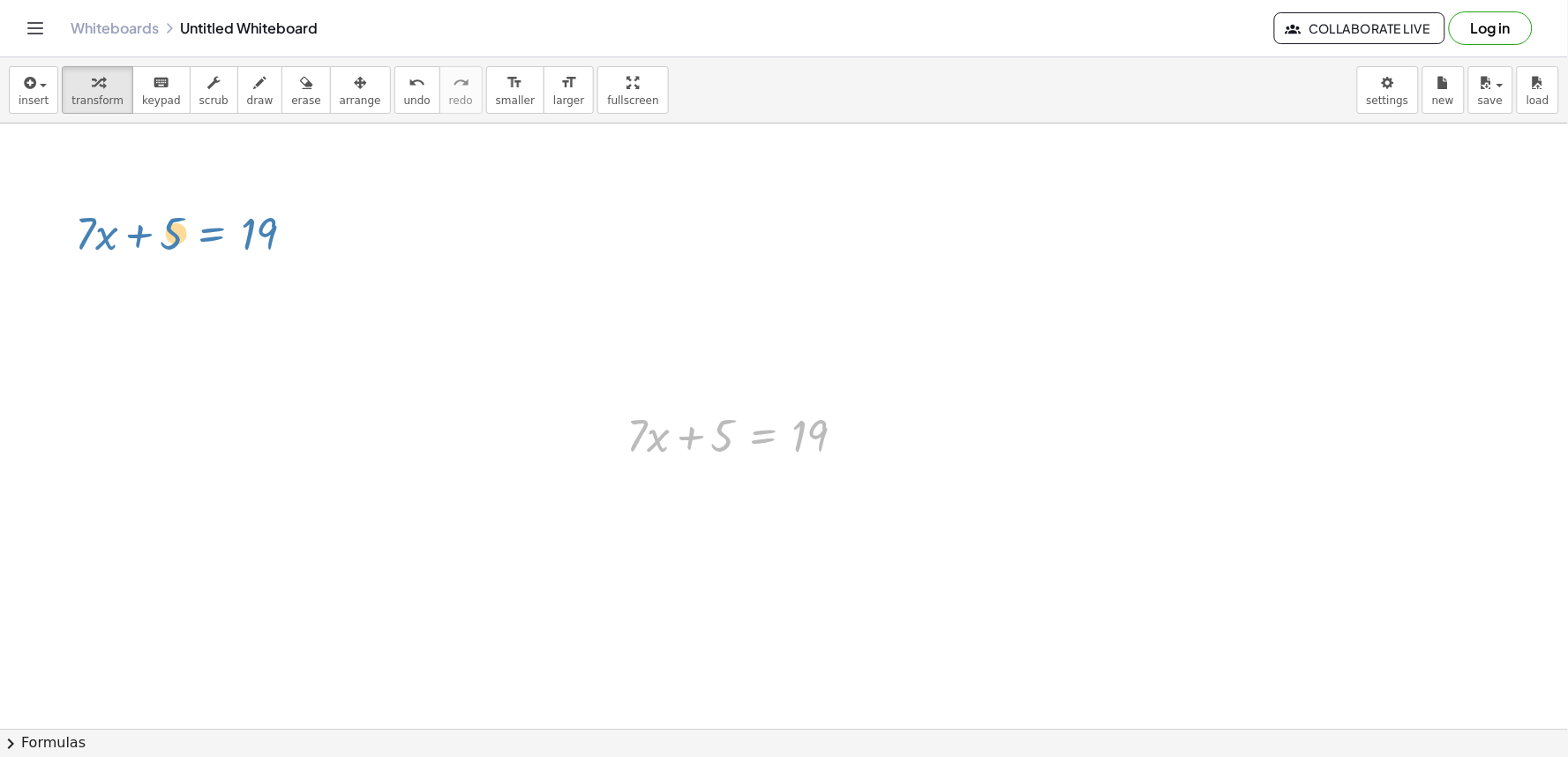
drag, startPoint x: 745, startPoint y: 451, endPoint x: 205, endPoint y: 240, distance: 579.8
drag, startPoint x: 1105, startPoint y: 669, endPoint x: 1068, endPoint y: 722, distance: 64.6
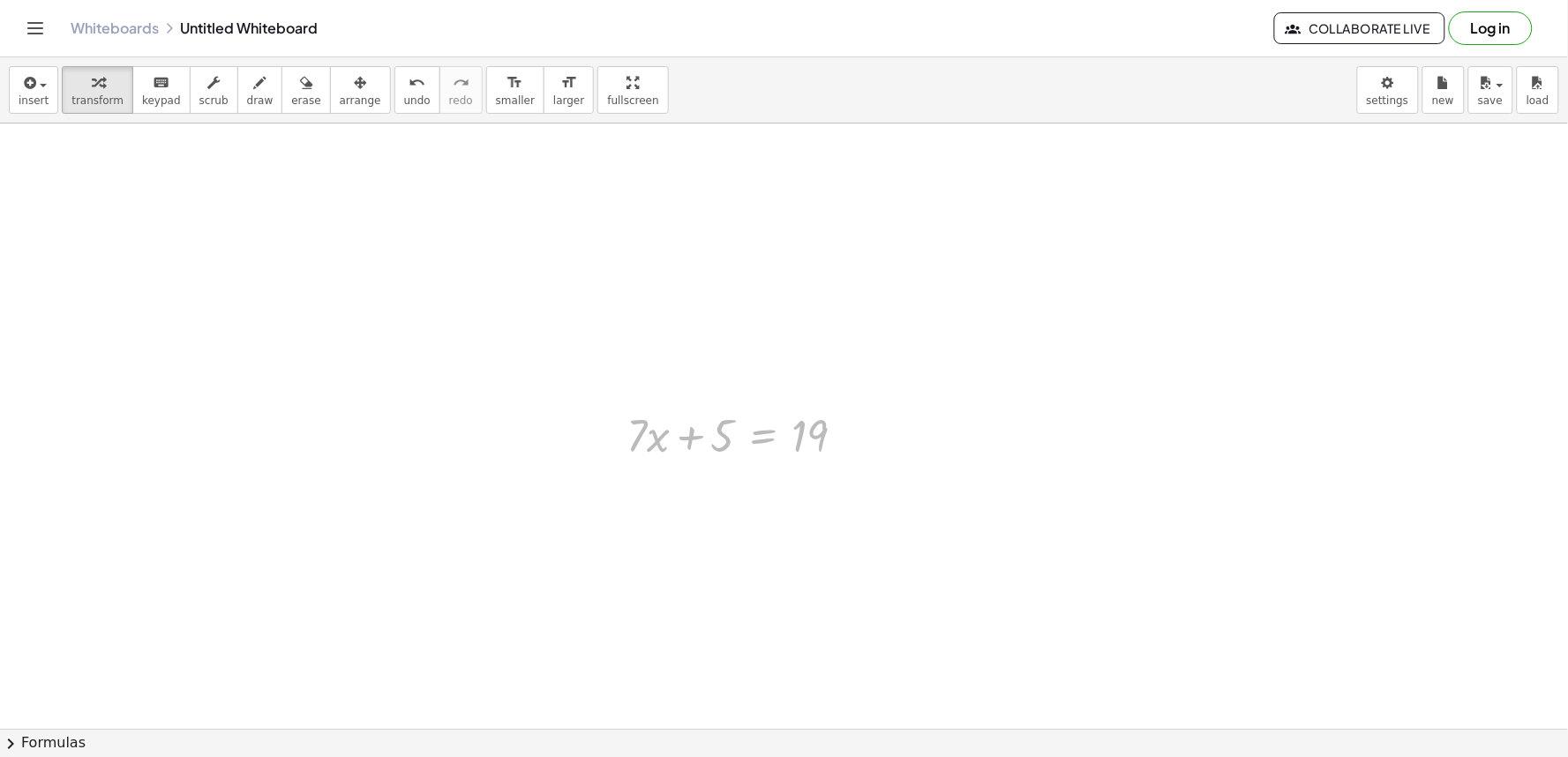
drag, startPoint x: 792, startPoint y: 415, endPoint x: 857, endPoint y: -85, distance: 504.2
drag, startPoint x: 235, startPoint y: 482, endPoint x: 1045, endPoint y: 311, distance: 827.9
drag, startPoint x: 1045, startPoint y: 311, endPoint x: 1087, endPoint y: 488, distance: 181.9
drag, startPoint x: 1087, startPoint y: 488, endPoint x: 748, endPoint y: 242, distance: 418.9
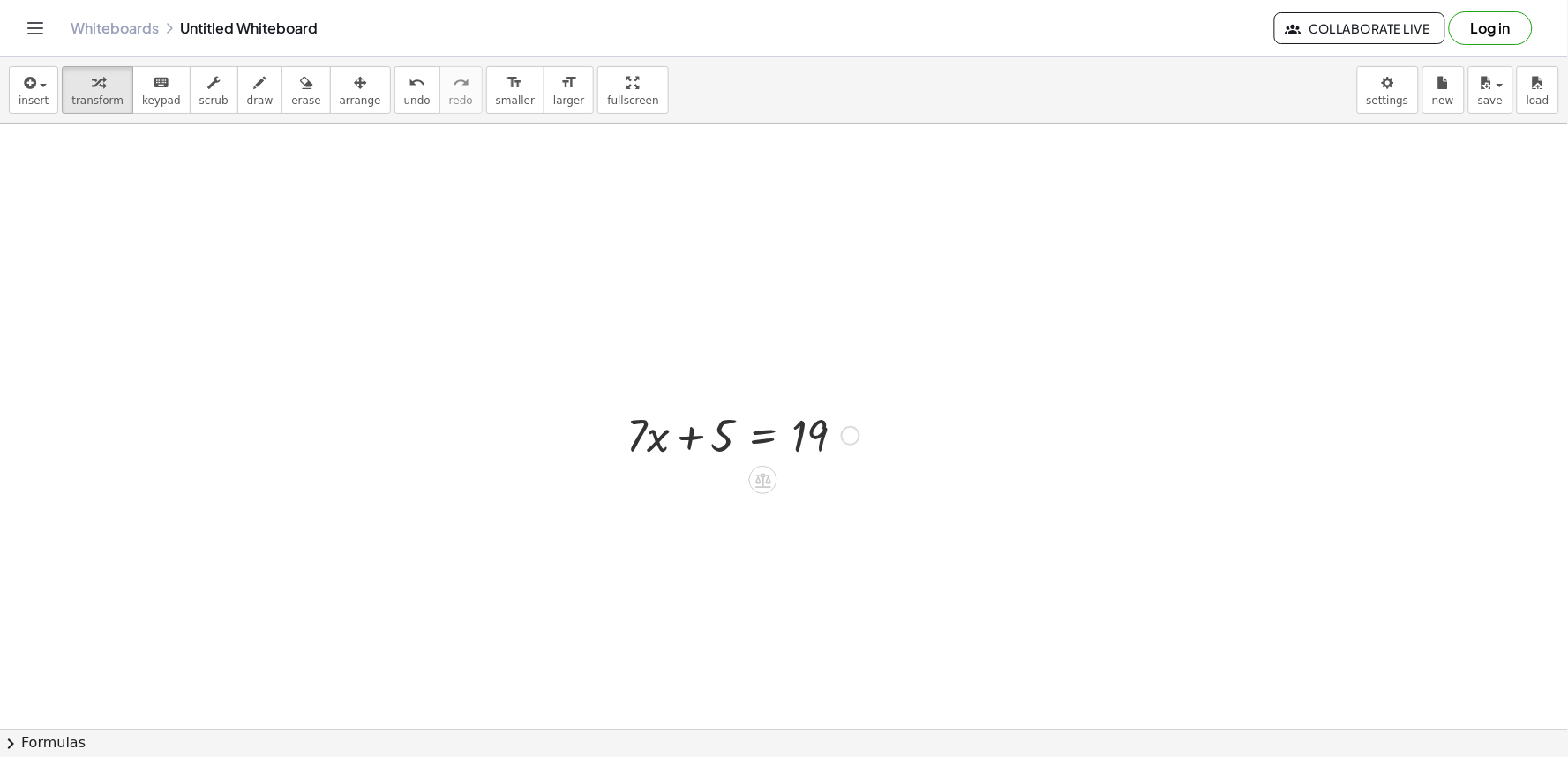
drag, startPoint x: 756, startPoint y: 250, endPoint x: 785, endPoint y: 298, distance: 56.1
drag, startPoint x: 785, startPoint y: 298, endPoint x: 852, endPoint y: 471, distance: 185.5
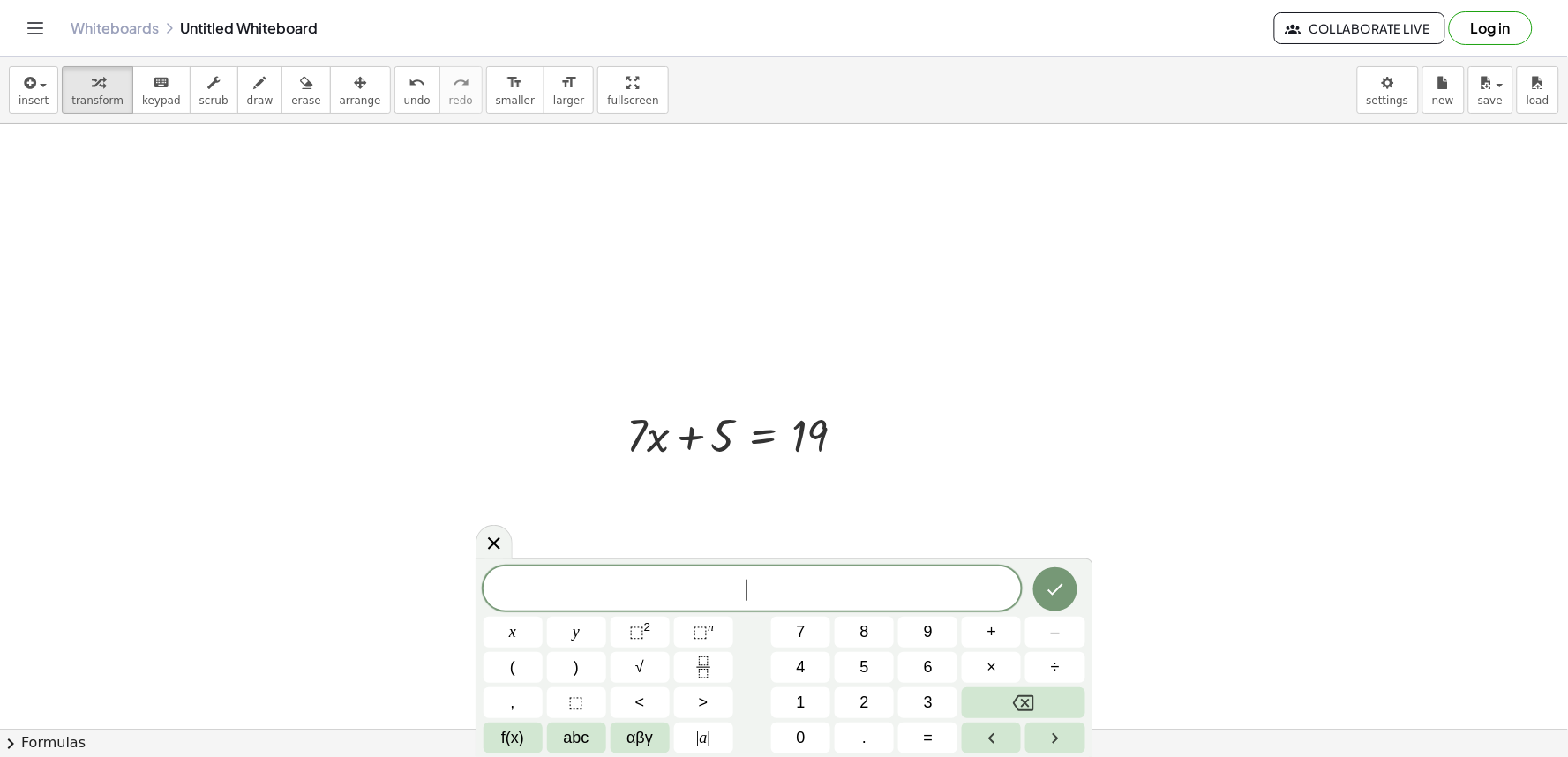
drag, startPoint x: 852, startPoint y: 471, endPoint x: 719, endPoint y: 388, distance: 156.8
drag, startPoint x: 719, startPoint y: 388, endPoint x: 720, endPoint y: 397, distance: 9.1
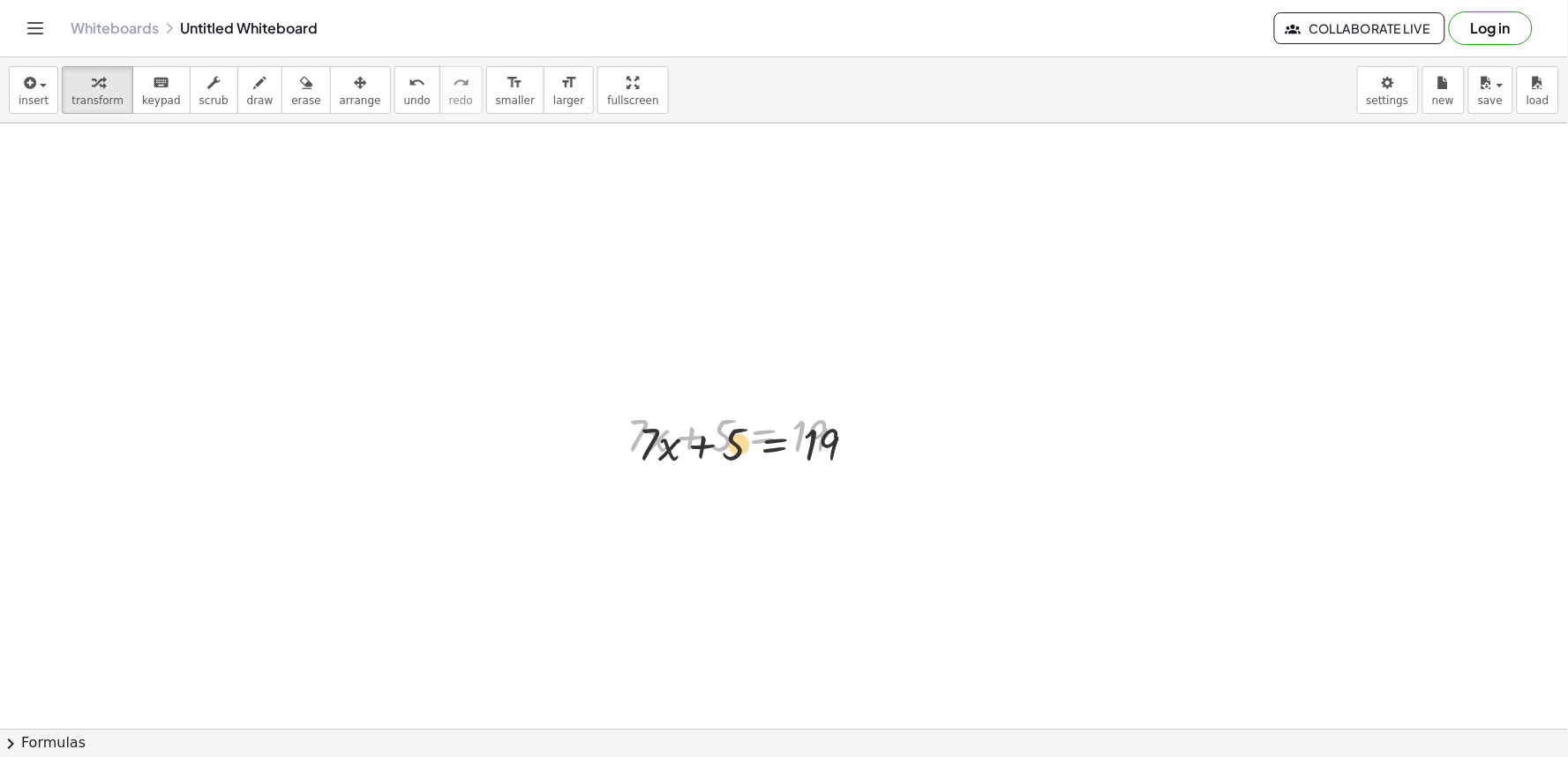
drag, startPoint x: 1503, startPoint y: 775, endPoint x: 579, endPoint y: 686, distance: 928.3
click at [1457, 748] on div "insert select one: Math Expression Function Text Youtube Video Graphing Geometr…" at bounding box center [784, 407] width 1568 height 700
drag, startPoint x: 636, startPoint y: 415, endPoint x: 1254, endPoint y: -72, distance: 786.8
click at [1254, 0] on html "Graspable Math Activities Get Started Activity Bank Assigned Work Classes White…" at bounding box center [784, 378] width 1568 height 757
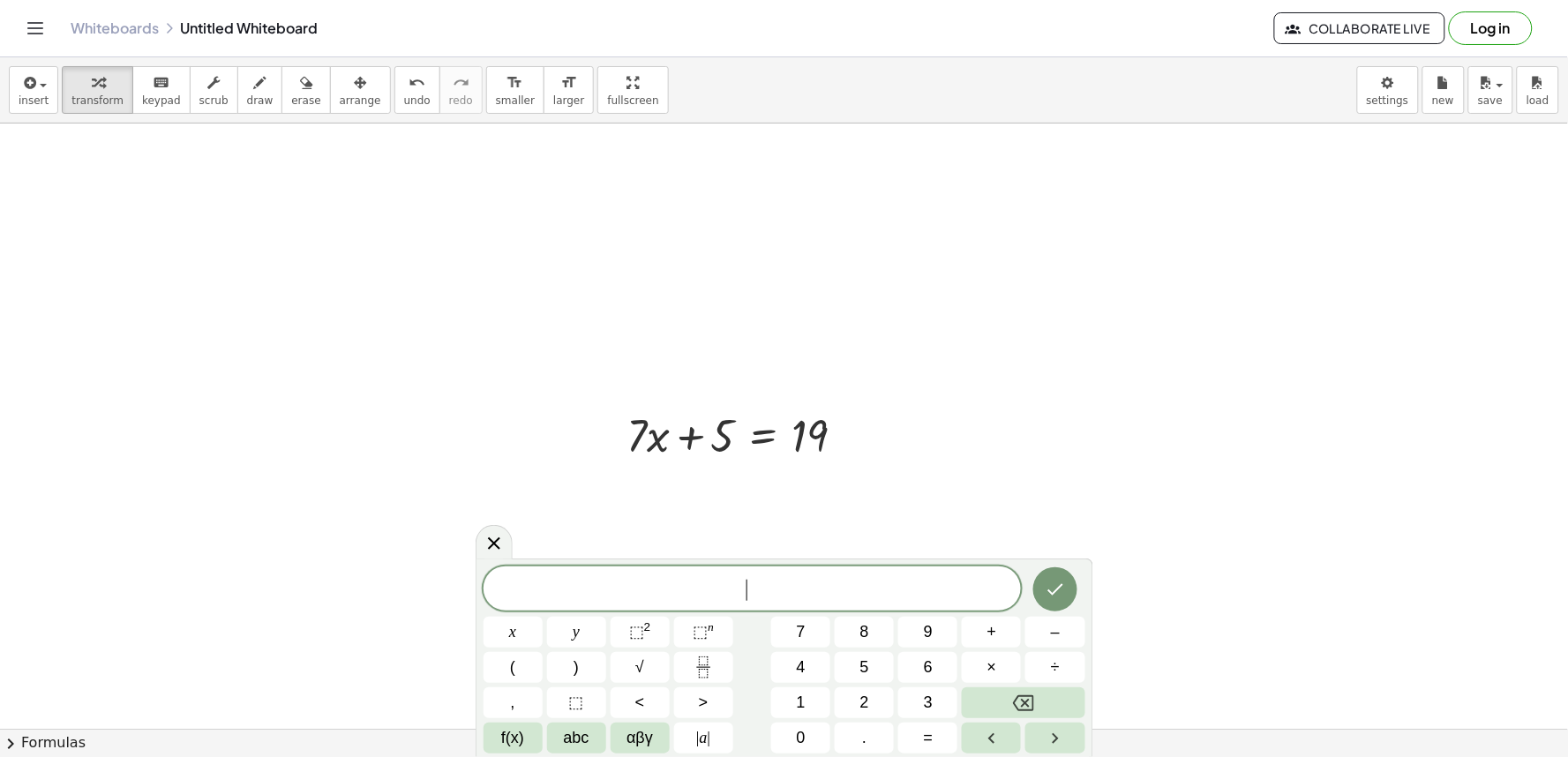
drag, startPoint x: 1106, startPoint y: 577, endPoint x: 1072, endPoint y: 565, distance: 36.1
click at [1072, 565] on body "Graspable Math Activities Get Started Activity Bank Assigned Work Classes White…" at bounding box center [784, 378] width 1568 height 757
drag, startPoint x: 1072, startPoint y: 565, endPoint x: 1060, endPoint y: 526, distance: 40.8
click at [1060, 526] on body "Graspable Math Activities Get Started Activity Bank Assigned Work Classes White…" at bounding box center [784, 378] width 1568 height 757
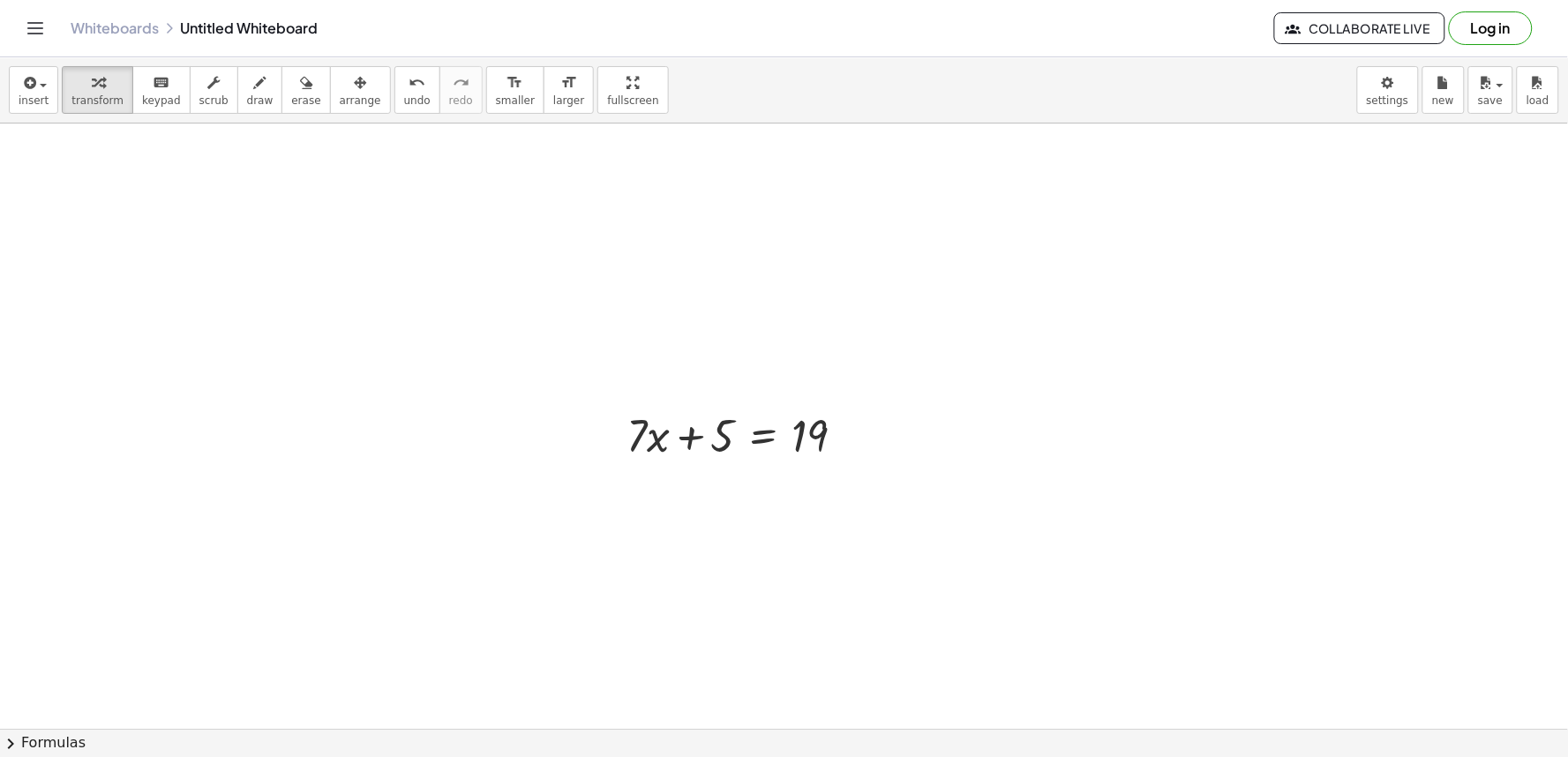
drag, startPoint x: 876, startPoint y: 427, endPoint x: 813, endPoint y: 396, distance: 70.2
drag, startPoint x: 836, startPoint y: 584, endPoint x: 999, endPoint y: 413, distance: 236.2
click at [998, 418] on html "Graspable Math Activities Get Started Activity Bank Assigned Work Classes White…" at bounding box center [784, 378] width 1568 height 757
drag, startPoint x: 999, startPoint y: 413, endPoint x: 821, endPoint y: 642, distance: 290.0
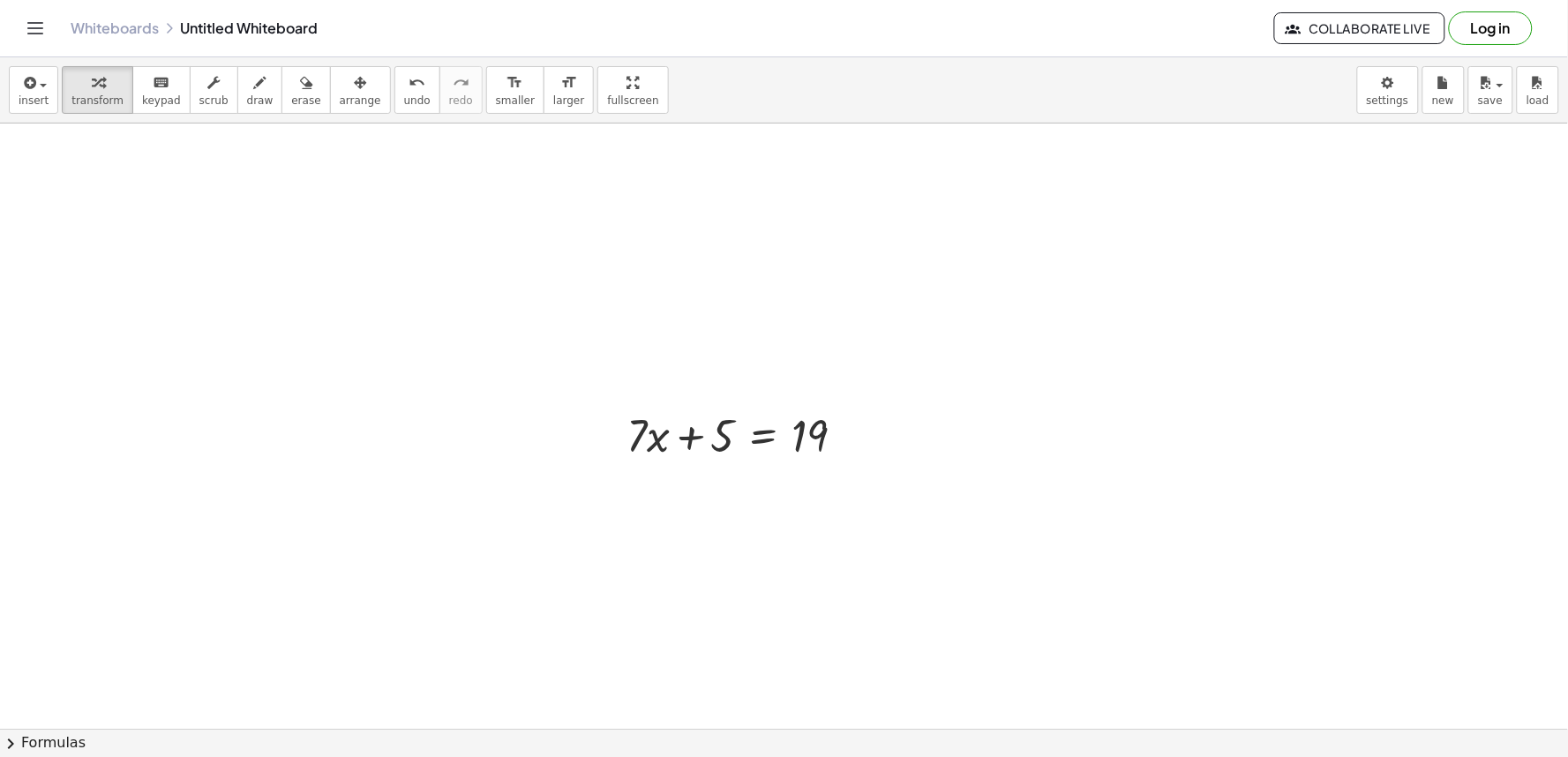
drag, startPoint x: 821, startPoint y: 637, endPoint x: 1200, endPoint y: 339, distance: 482.1
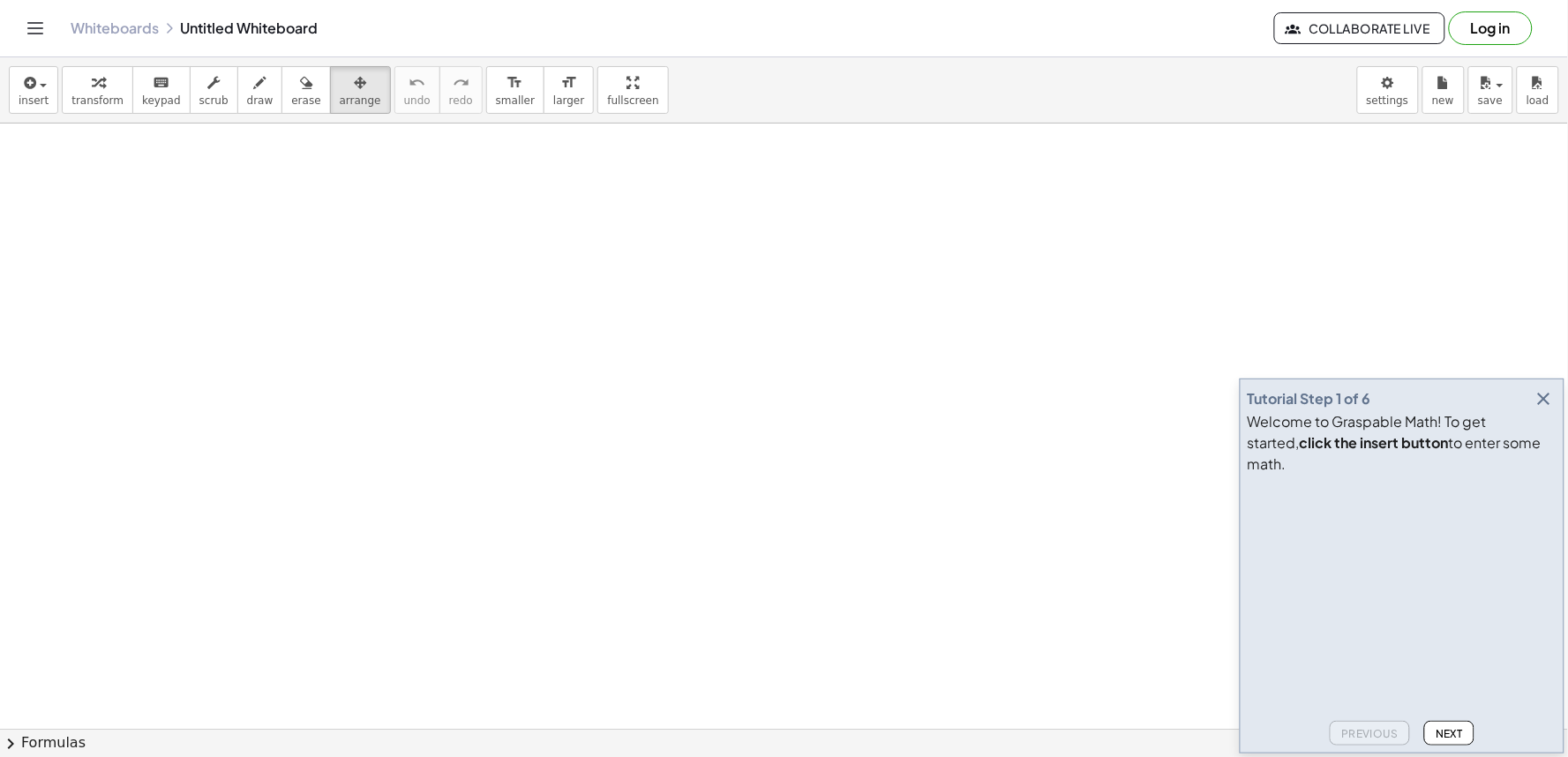
drag, startPoint x: 328, startPoint y: 100, endPoint x: 353, endPoint y: 176, distance: 80.0
click at [340, 108] on button "arrange" at bounding box center [360, 90] width 61 height 47
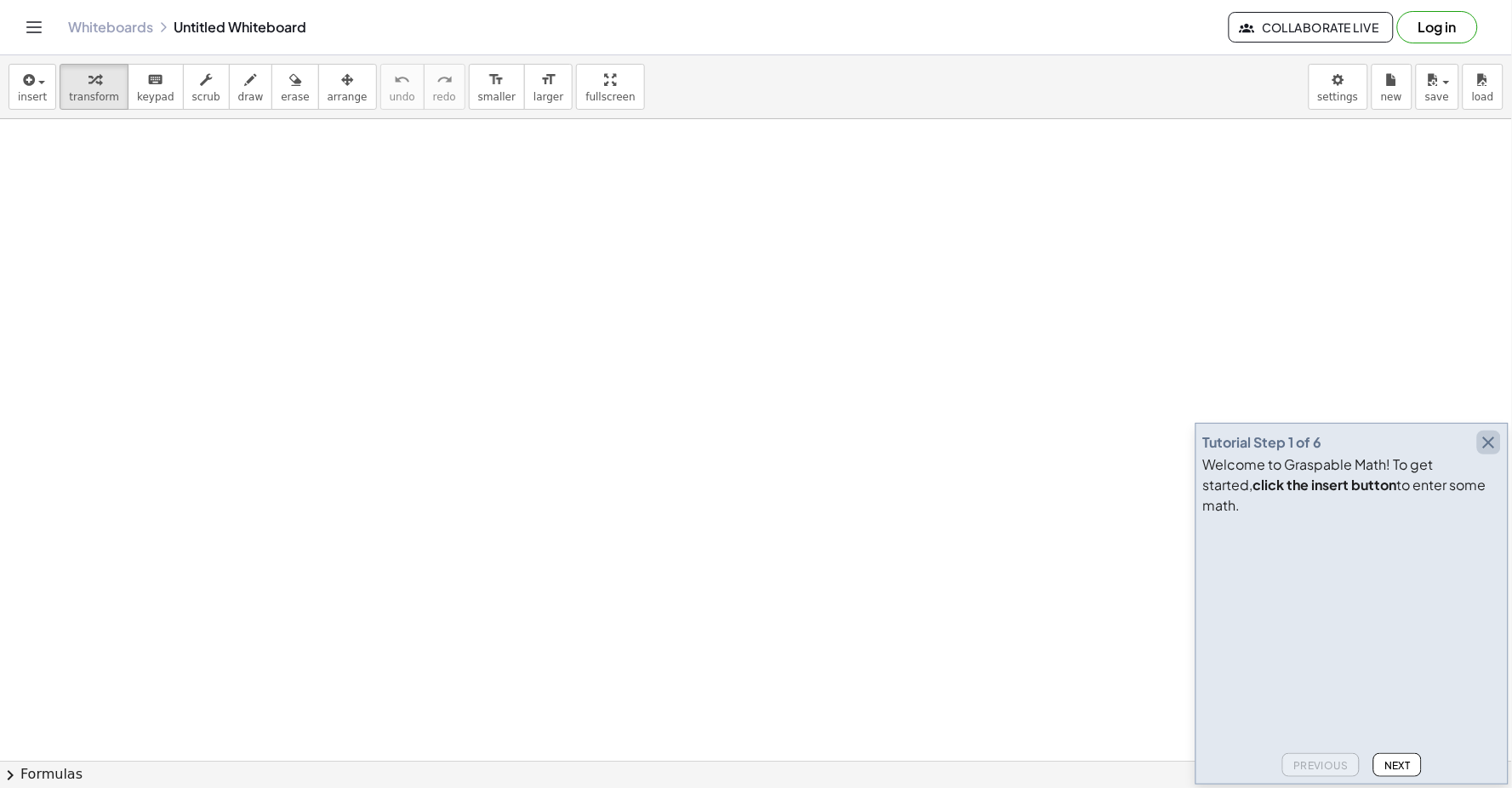
click at [1499, 453] on icon "button" at bounding box center [1489, 442] width 20 height 20
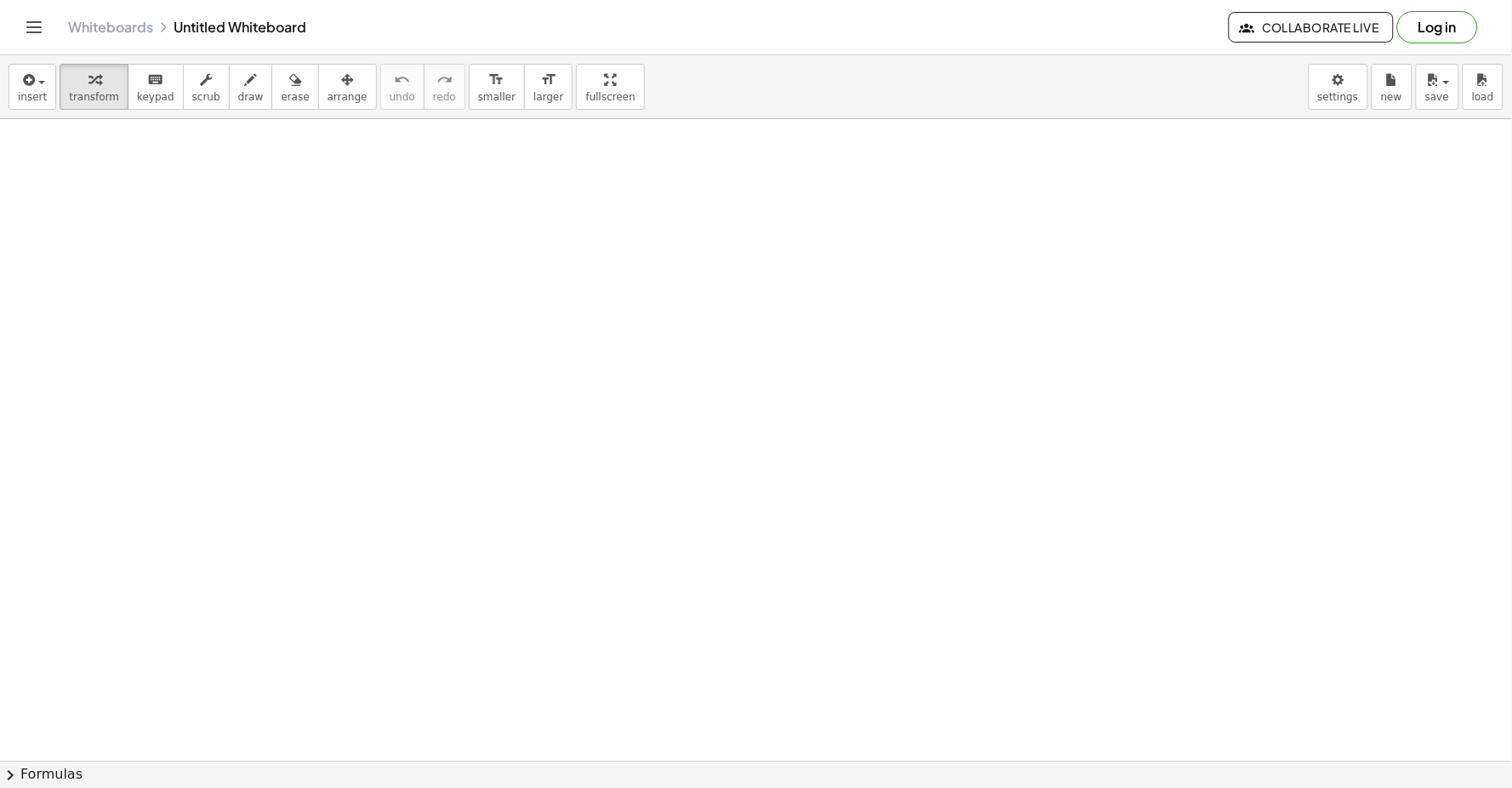
drag, startPoint x: 1120, startPoint y: 644, endPoint x: 1151, endPoint y: 606, distance: 49.0
drag, startPoint x: 1107, startPoint y: 547, endPoint x: 1108, endPoint y: 533, distance: 14.0
drag, startPoint x: 550, startPoint y: 496, endPoint x: 531, endPoint y: 494, distance: 19.1
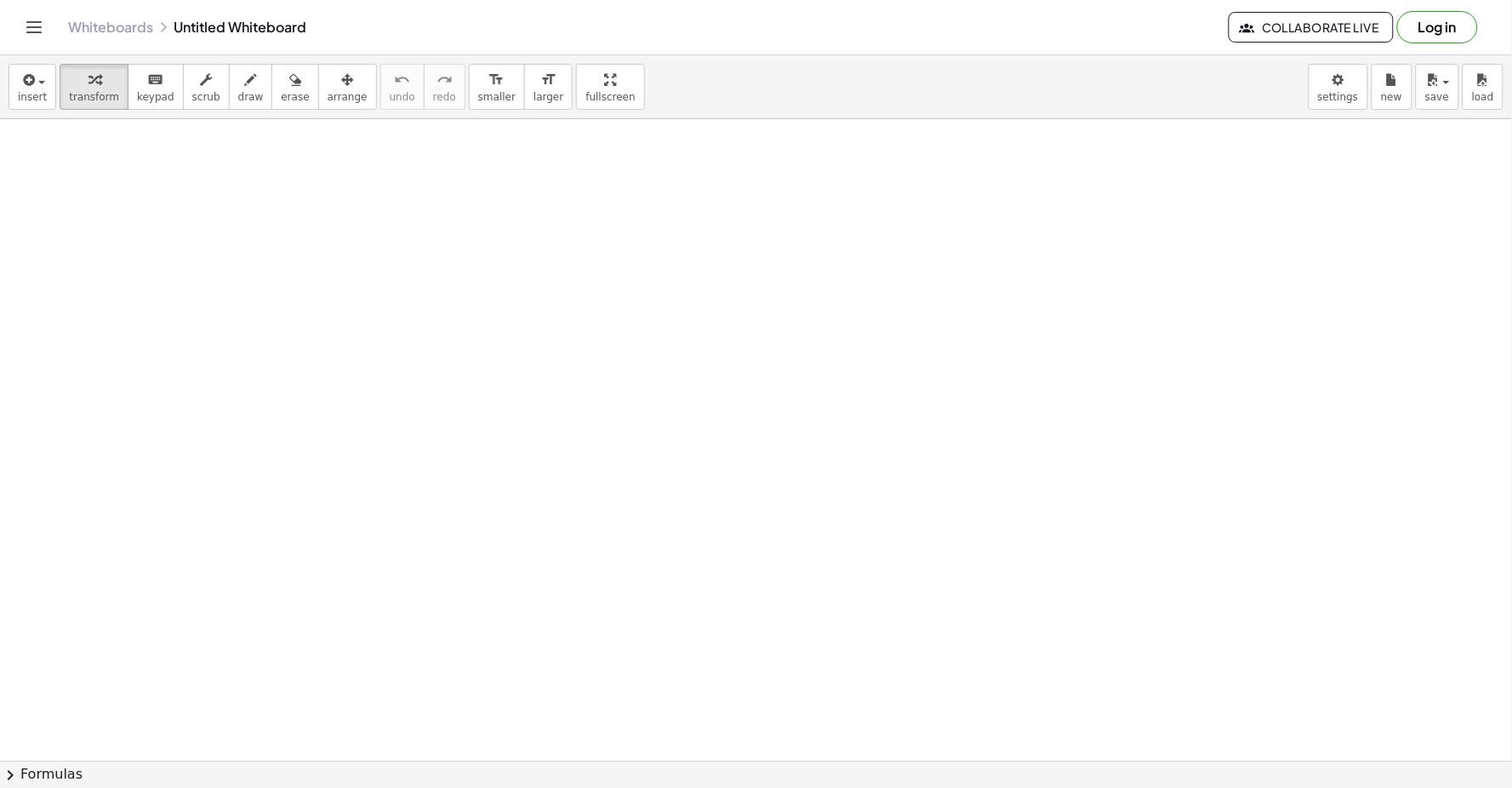
drag, startPoint x: 562, startPoint y: 608, endPoint x: 554, endPoint y: 590, distance: 19.7
drag, startPoint x: 509, startPoint y: 623, endPoint x: 475, endPoint y: 618, distance: 34.4
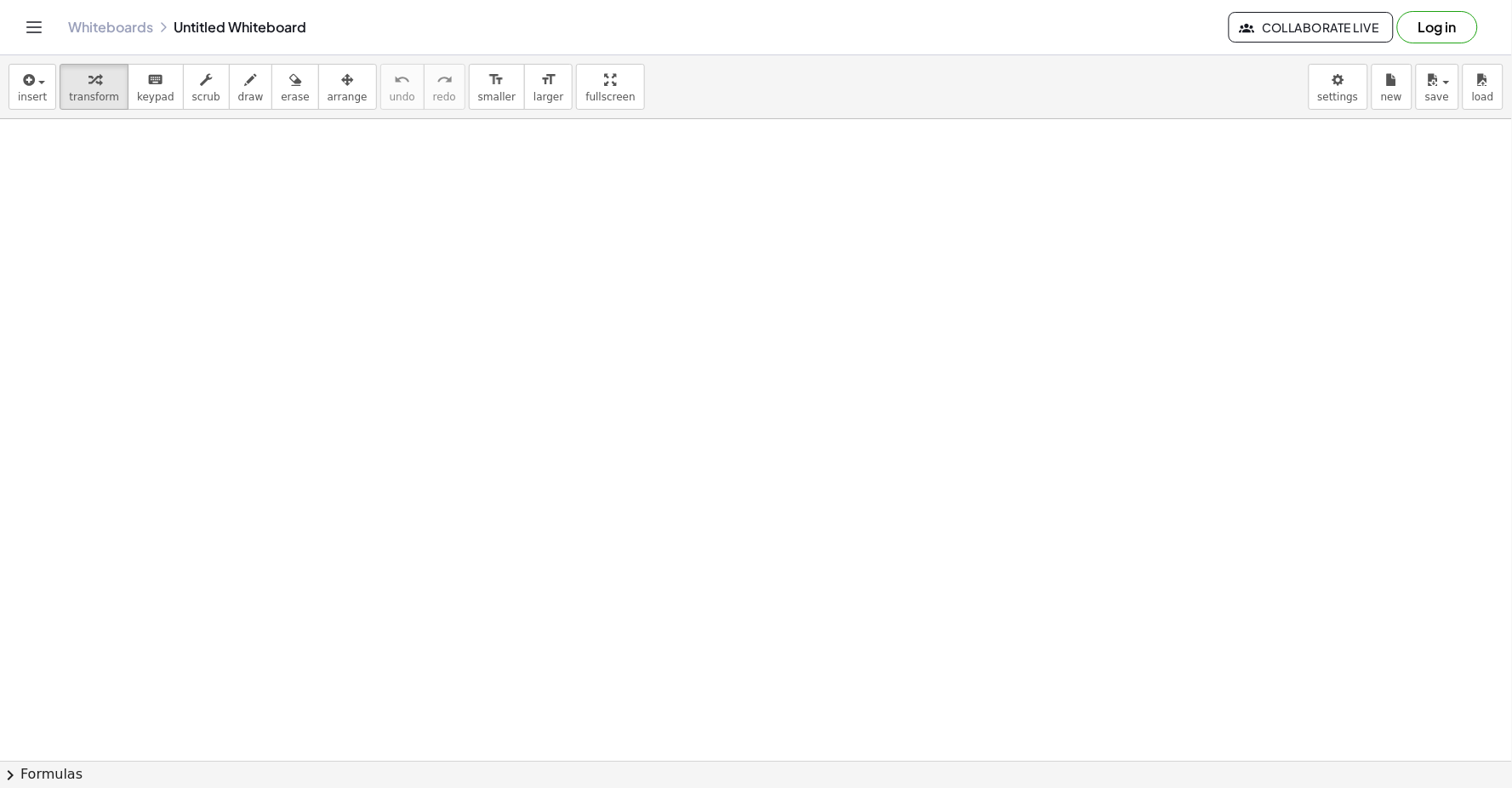
drag, startPoint x: 475, startPoint y: 618, endPoint x: 434, endPoint y: 568, distance: 64.7
drag, startPoint x: 434, startPoint y: 568, endPoint x: 396, endPoint y: 418, distance: 154.7
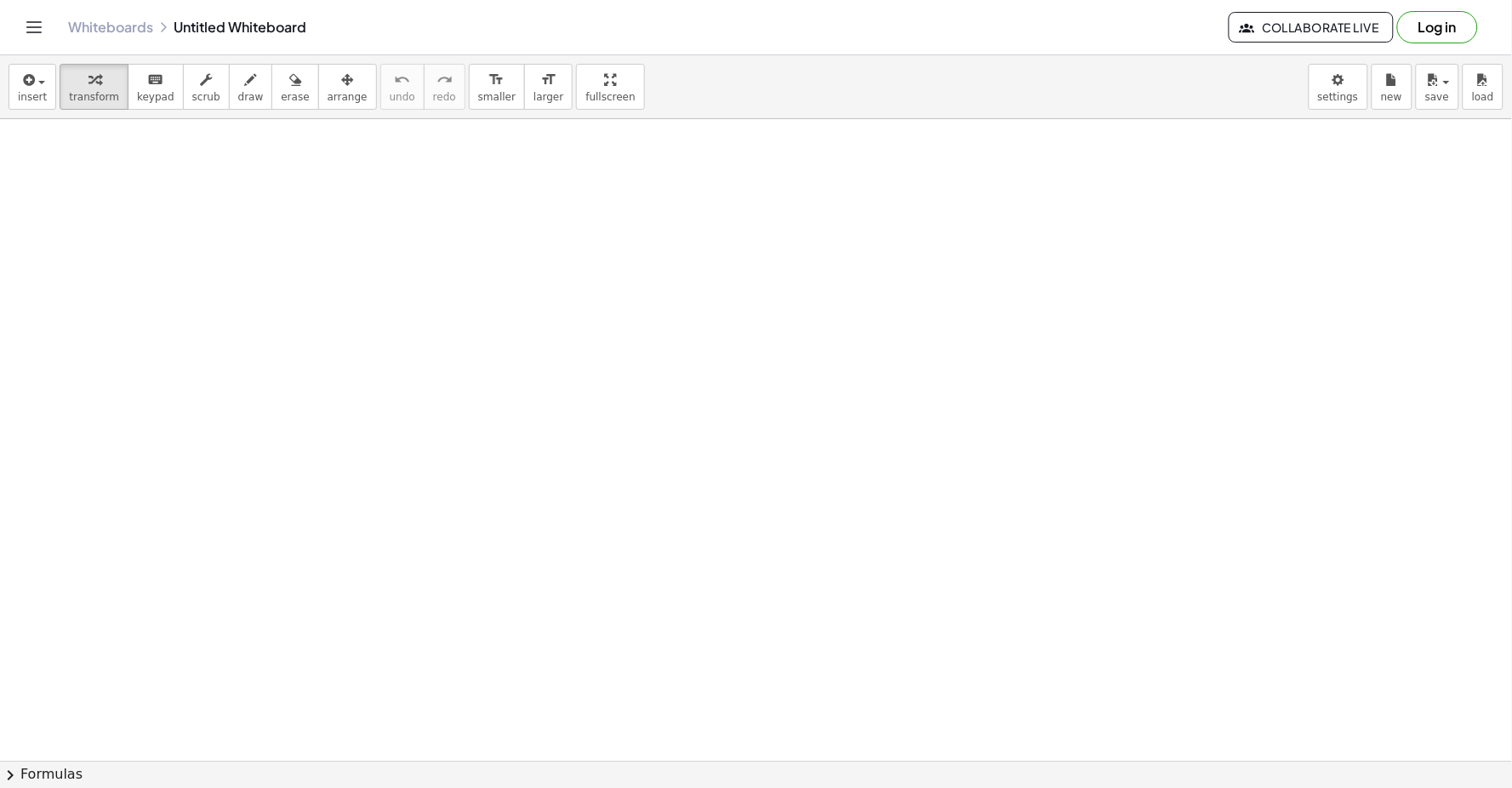
drag, startPoint x: 396, startPoint y: 418, endPoint x: 398, endPoint y: 378, distance: 40.0
drag, startPoint x: 398, startPoint y: 378, endPoint x: 392, endPoint y: 264, distance: 114.2
drag, startPoint x: 473, startPoint y: 419, endPoint x: 628, endPoint y: 633, distance: 264.2
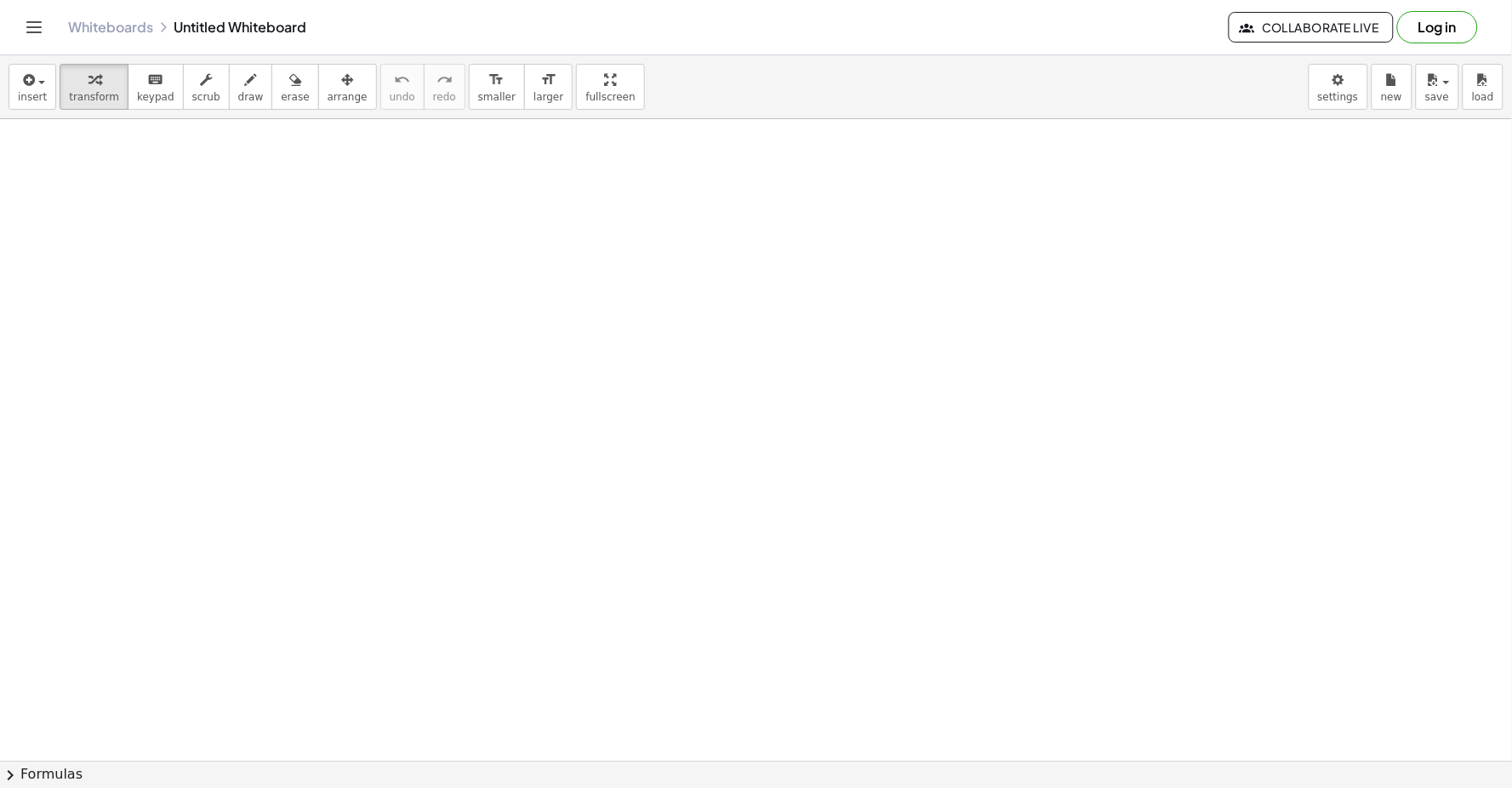
drag, startPoint x: 660, startPoint y: 638, endPoint x: 627, endPoint y: 568, distance: 77.4
drag, startPoint x: 627, startPoint y: 568, endPoint x: 525, endPoint y: 385, distance: 209.5
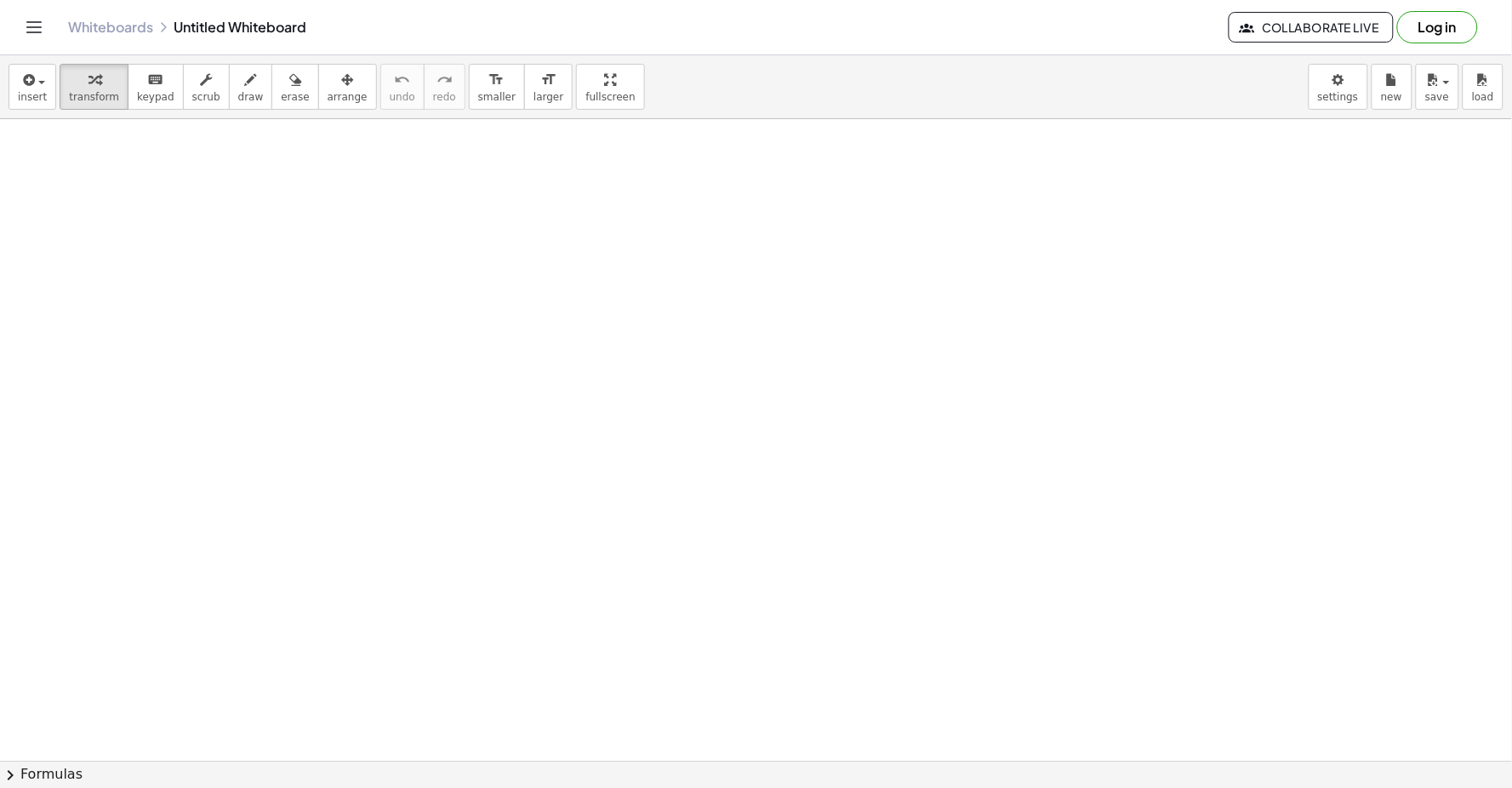
drag, startPoint x: 809, startPoint y: 102, endPoint x: 945, endPoint y: 129, distance: 138.7
drag, startPoint x: 470, startPoint y: 217, endPoint x: 613, endPoint y: 303, distance: 166.9
drag, startPoint x: 929, startPoint y: 434, endPoint x: 1402, endPoint y: 204, distance: 526.0
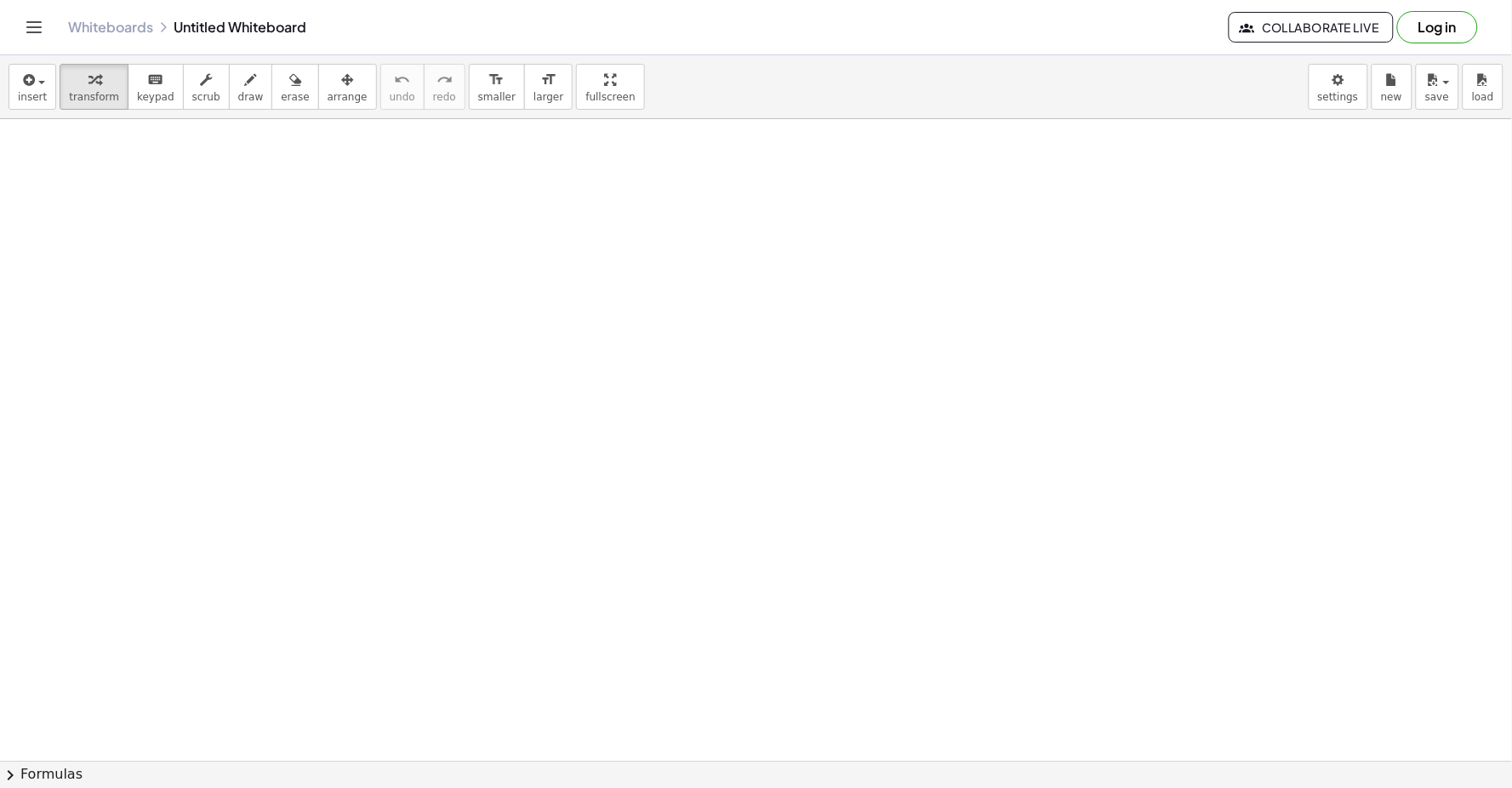
drag, startPoint x: 381, startPoint y: 600, endPoint x: 361, endPoint y: 598, distance: 20.1
click at [1504, 11] on header "Whiteboards Untitled Whiteboard Collaborate Live Log in" at bounding box center [756, 27] width 1512 height 55
click at [1491, 29] on div "Log in" at bounding box center [1444, 27] width 94 height 32
